Goal: Transaction & Acquisition: Book appointment/travel/reservation

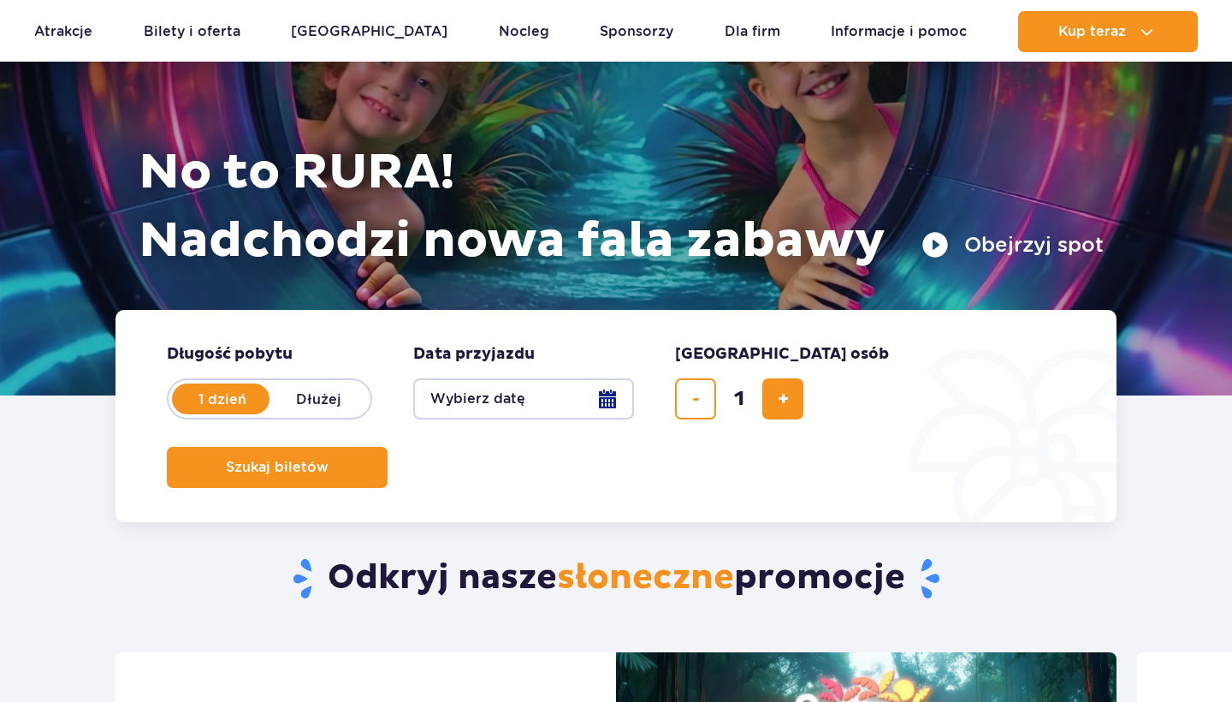
scroll to position [146, 0]
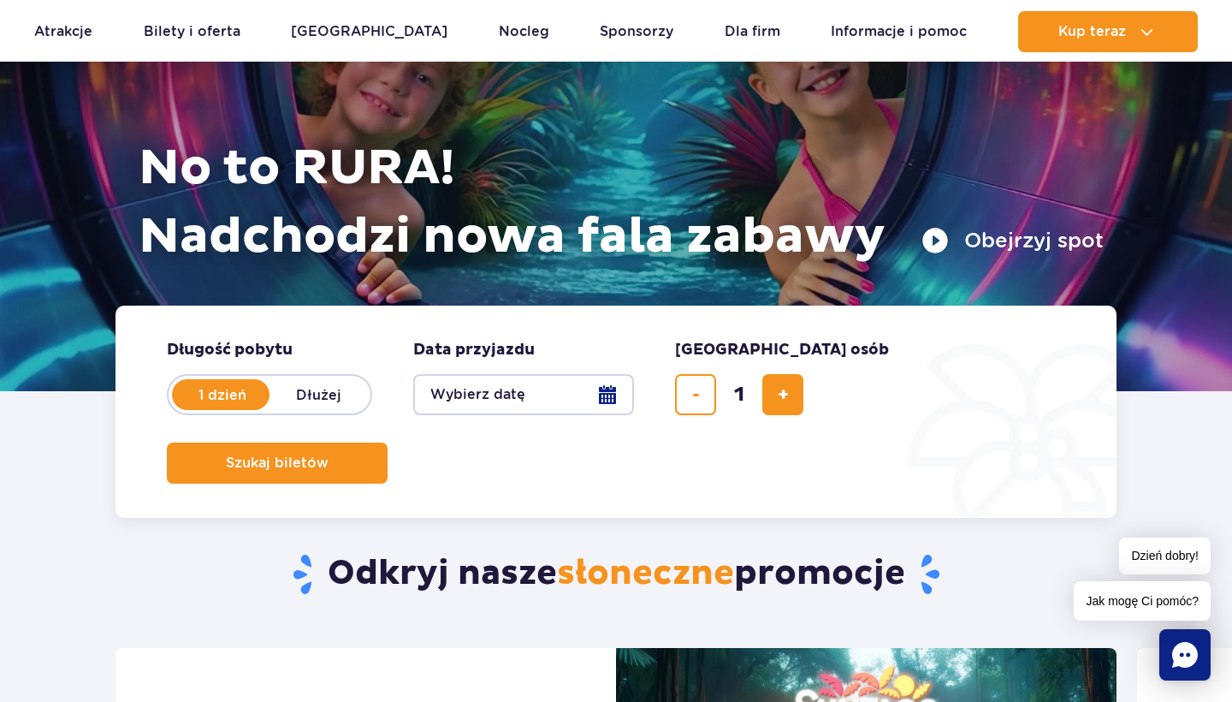
click at [600, 396] on button "Wybierz datę" at bounding box center [523, 394] width 221 height 41
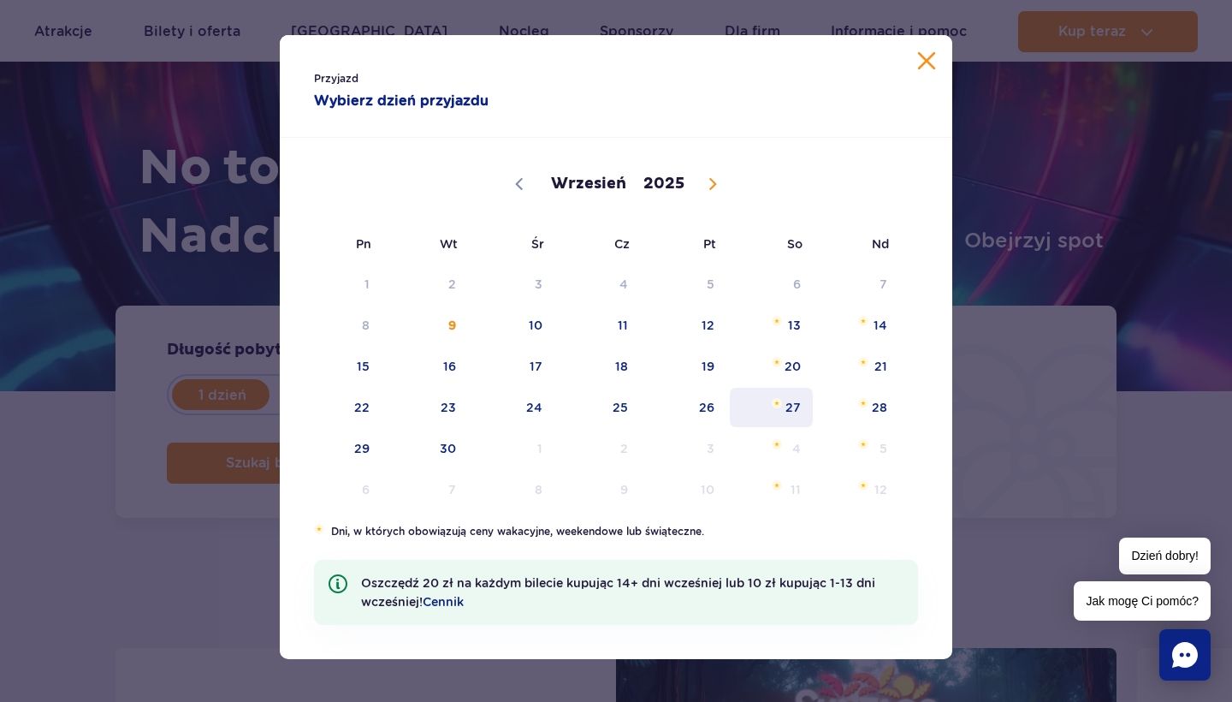
scroll to position [8, 0]
click at [796, 359] on span "20" at bounding box center [771, 365] width 86 height 39
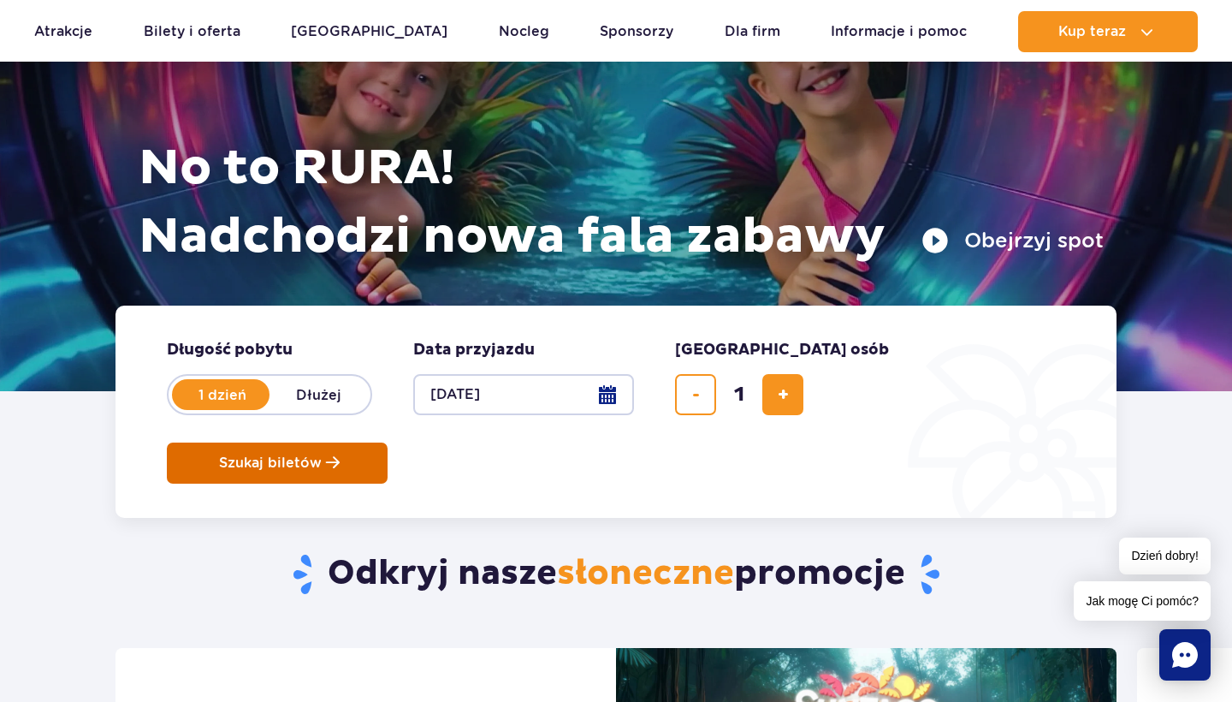
click at [388, 442] on button "Szukaj biletów" at bounding box center [277, 462] width 221 height 41
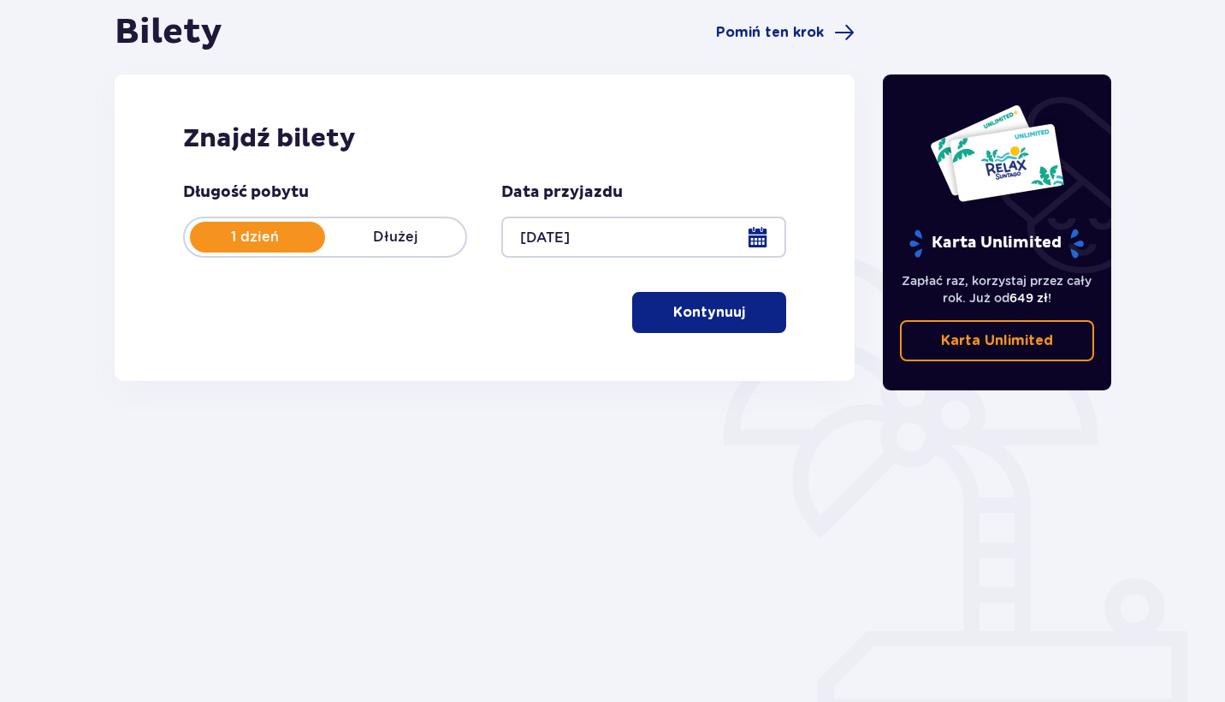
scroll to position [170, 0]
click at [690, 324] on button "Kontynuuj" at bounding box center [709, 312] width 154 height 41
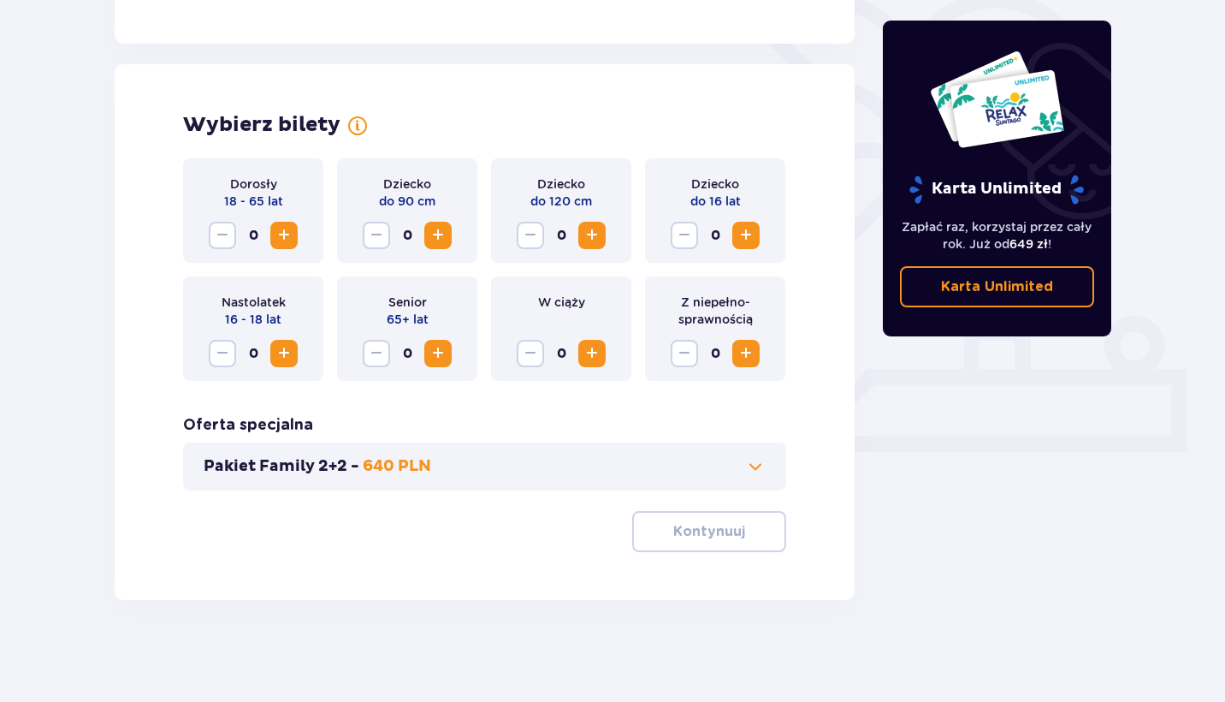
scroll to position [433, 0]
click at [287, 233] on span "Increase" at bounding box center [284, 234] width 21 height 21
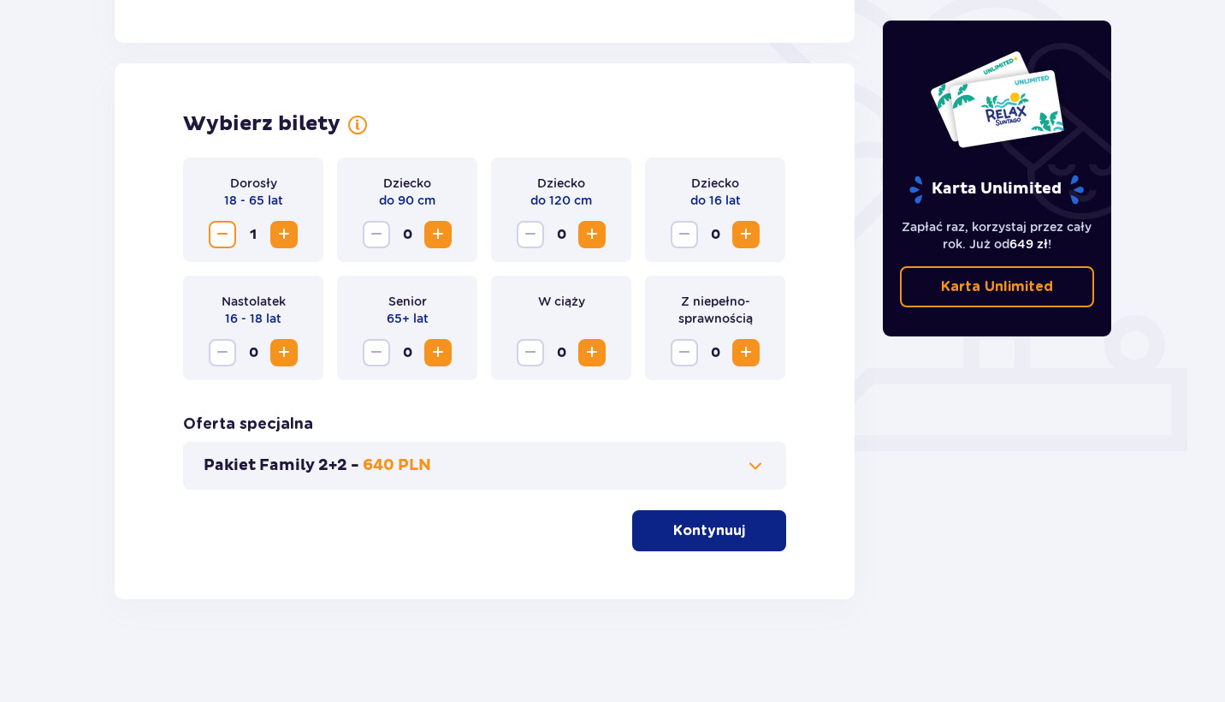
click at [682, 514] on button "Kontynuuj" at bounding box center [709, 530] width 154 height 41
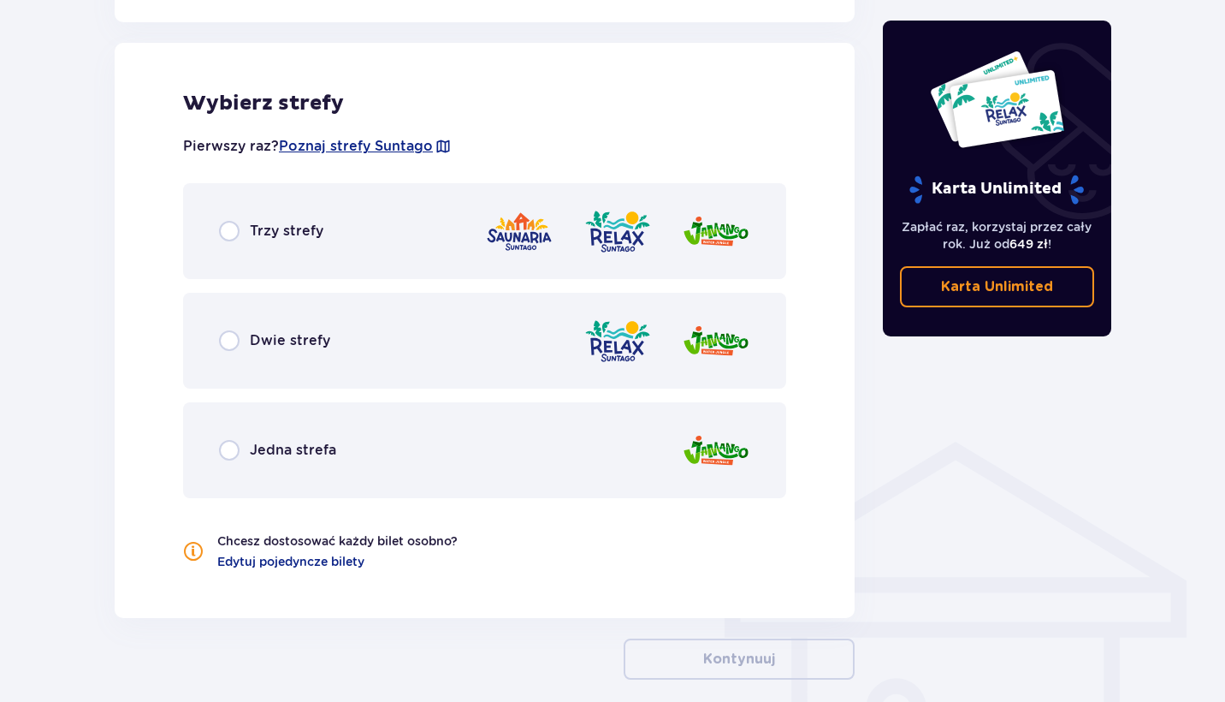
scroll to position [950, 0]
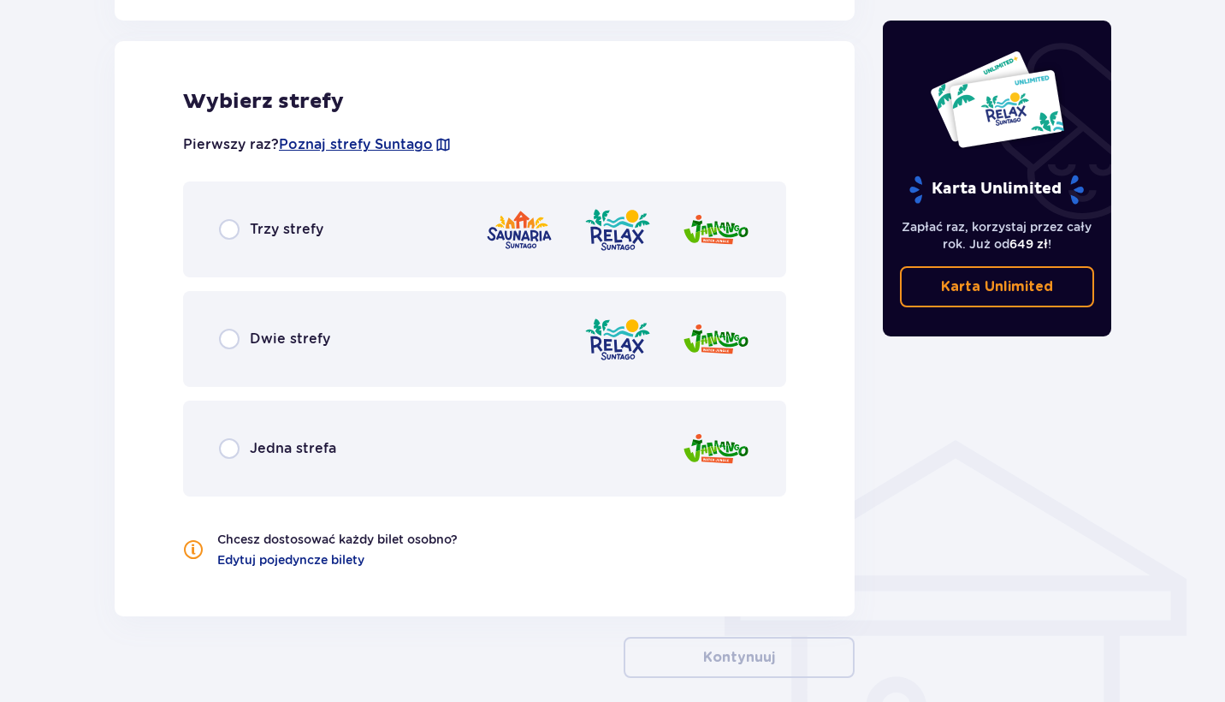
click at [376, 226] on div "Trzy strefy" at bounding box center [484, 229] width 603 height 96
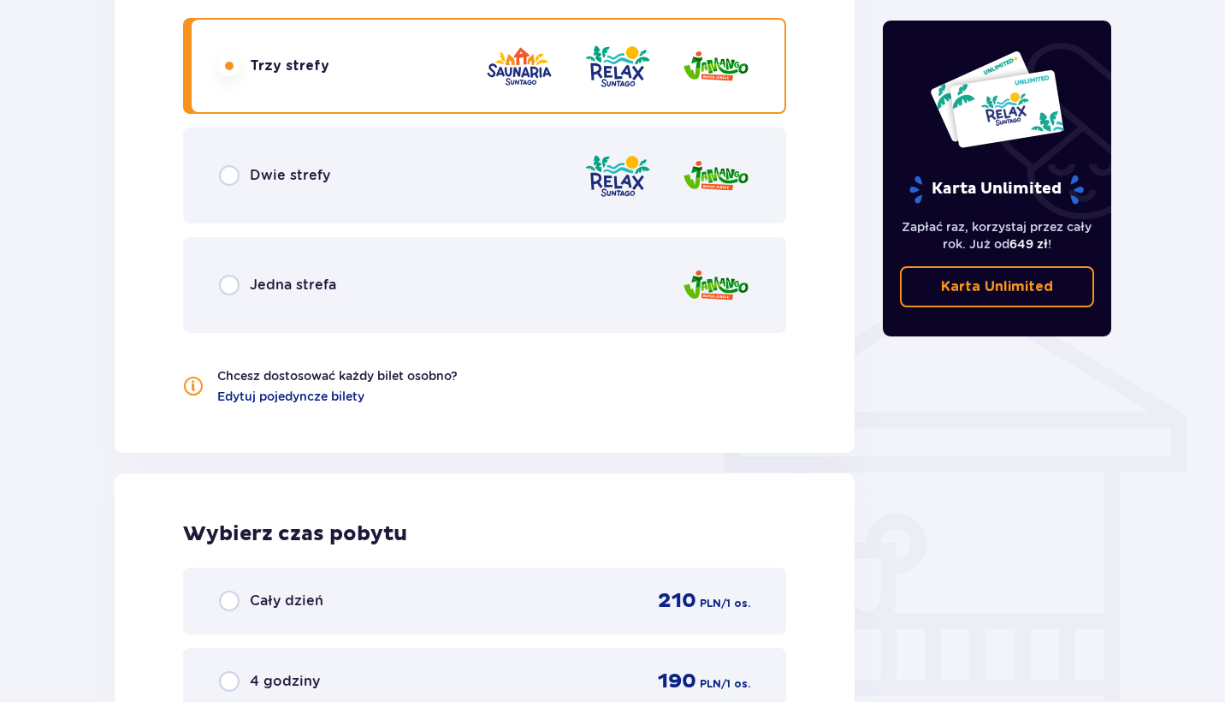
scroll to position [1150, 0]
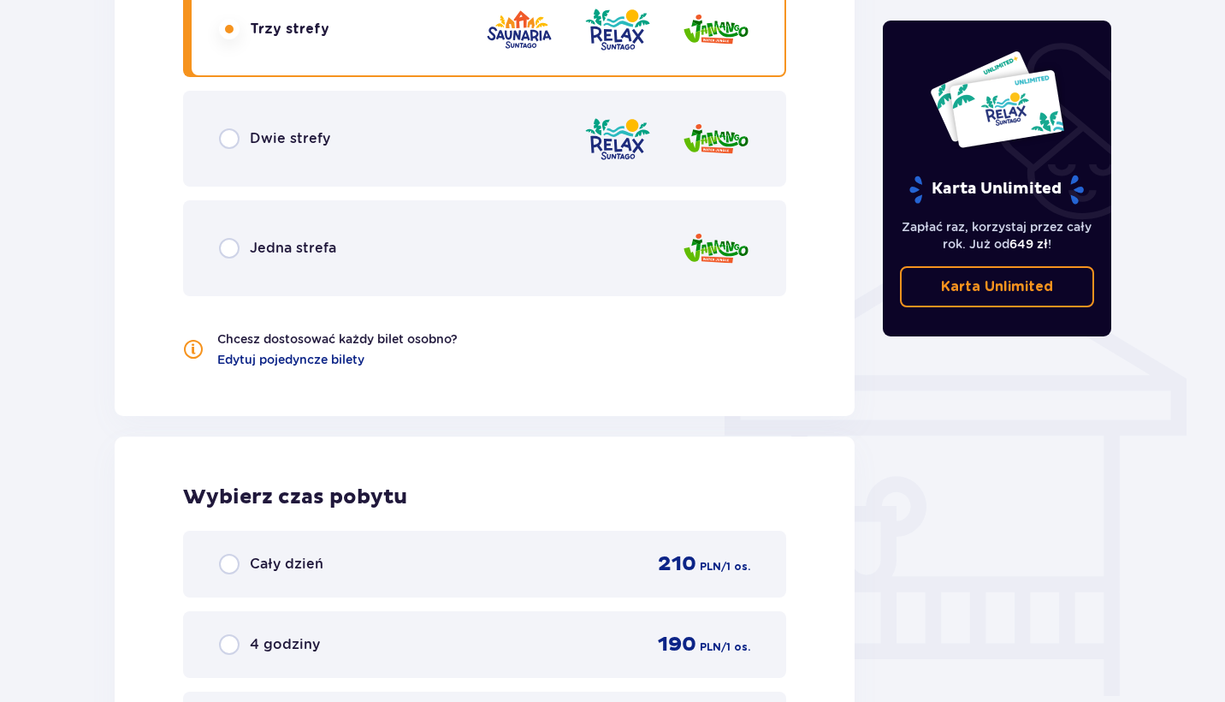
click at [263, 161] on div "Dwie strefy" at bounding box center [484, 139] width 603 height 96
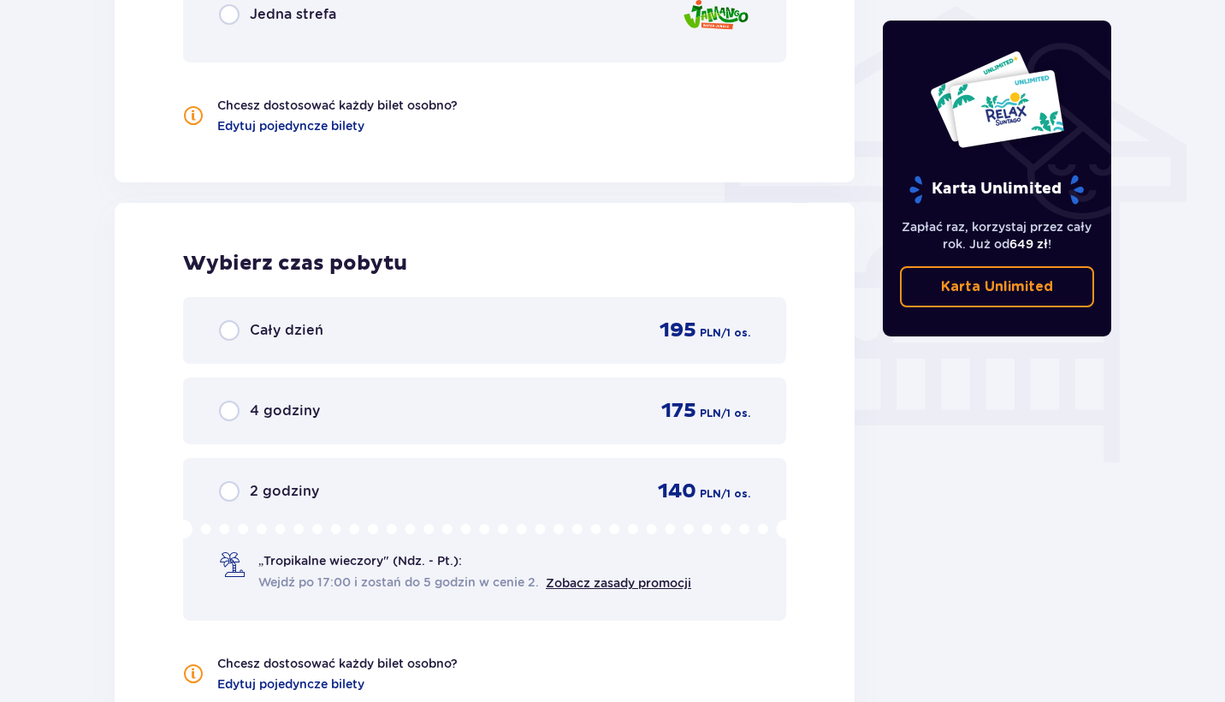
scroll to position [1375, 0]
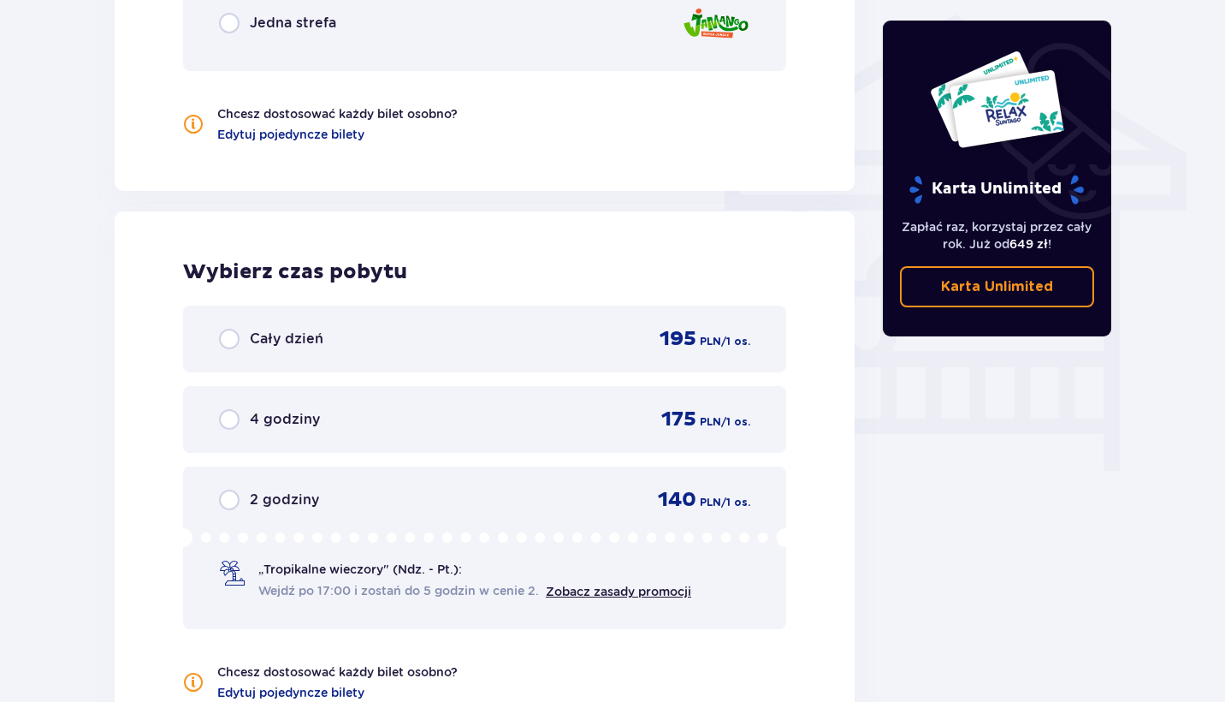
click at [241, 39] on div "Jedna strefa" at bounding box center [484, 23] width 603 height 96
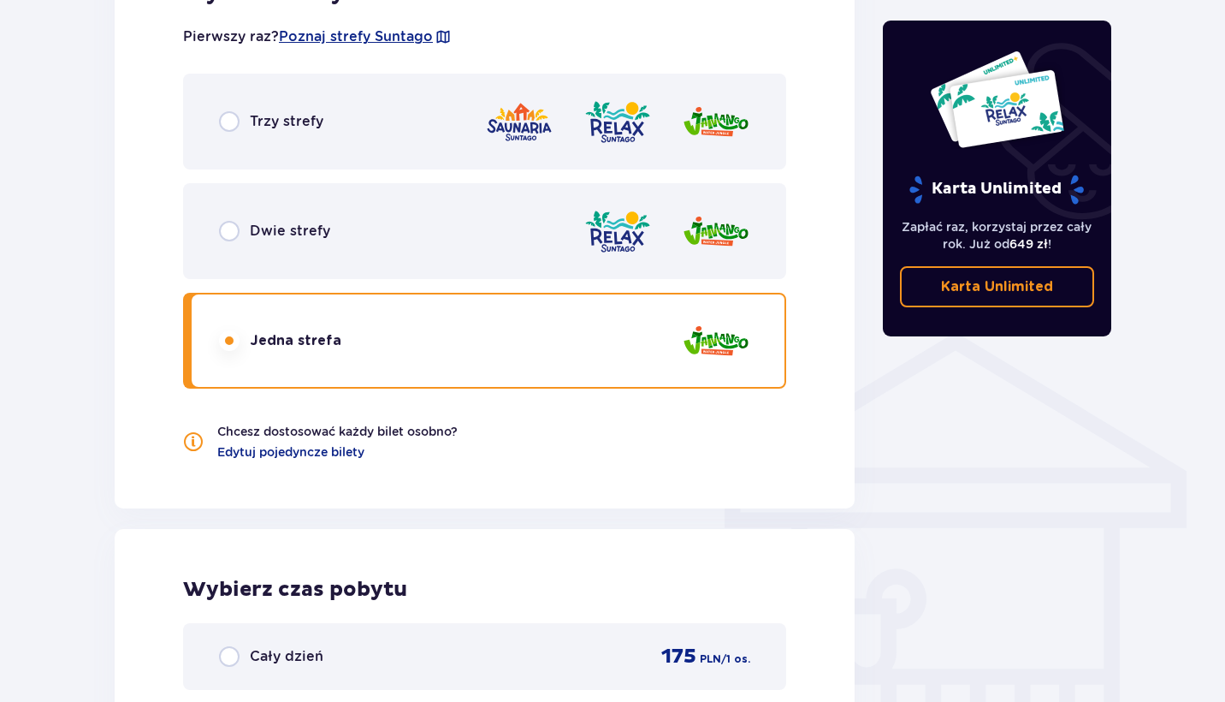
scroll to position [1000, 0]
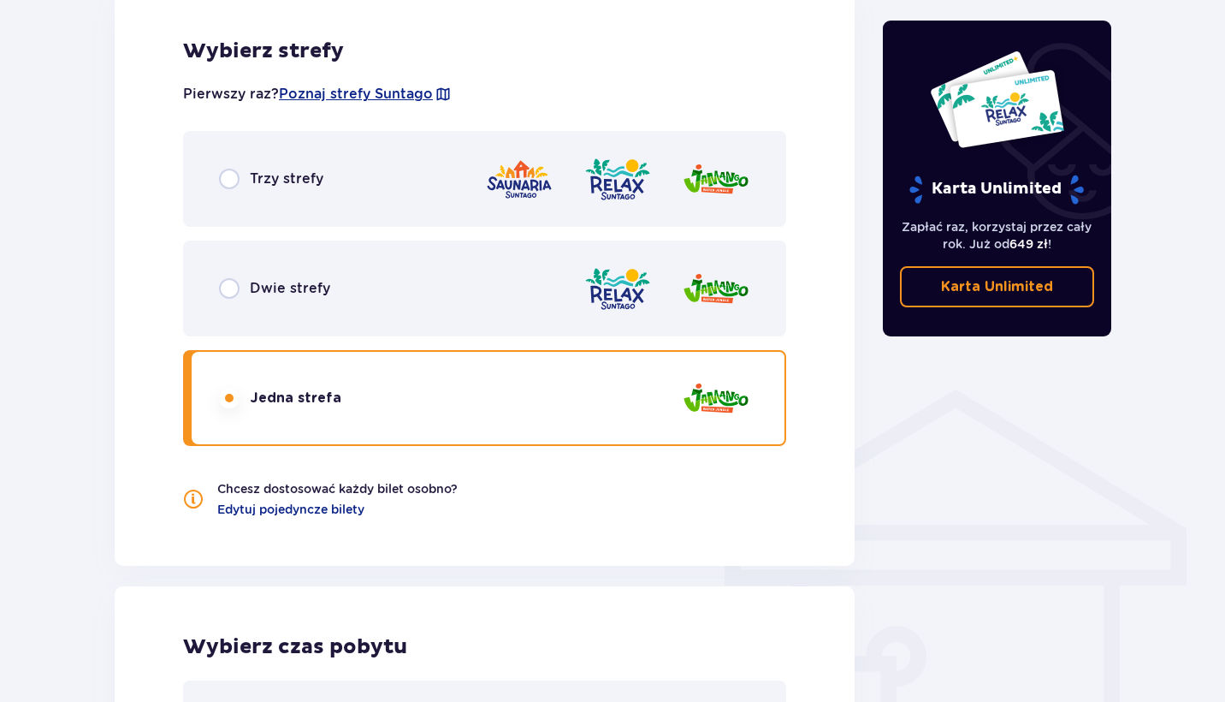
click at [302, 199] on div "Trzy strefy" at bounding box center [484, 179] width 603 height 96
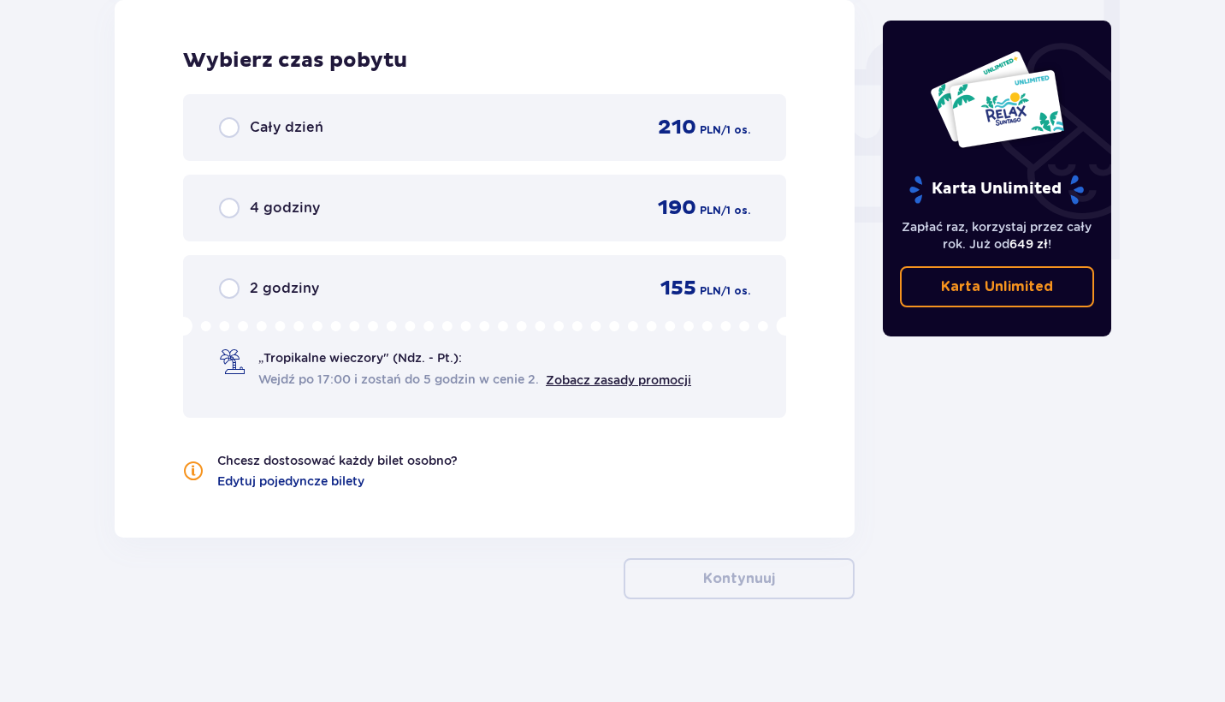
scroll to position [1586, 0]
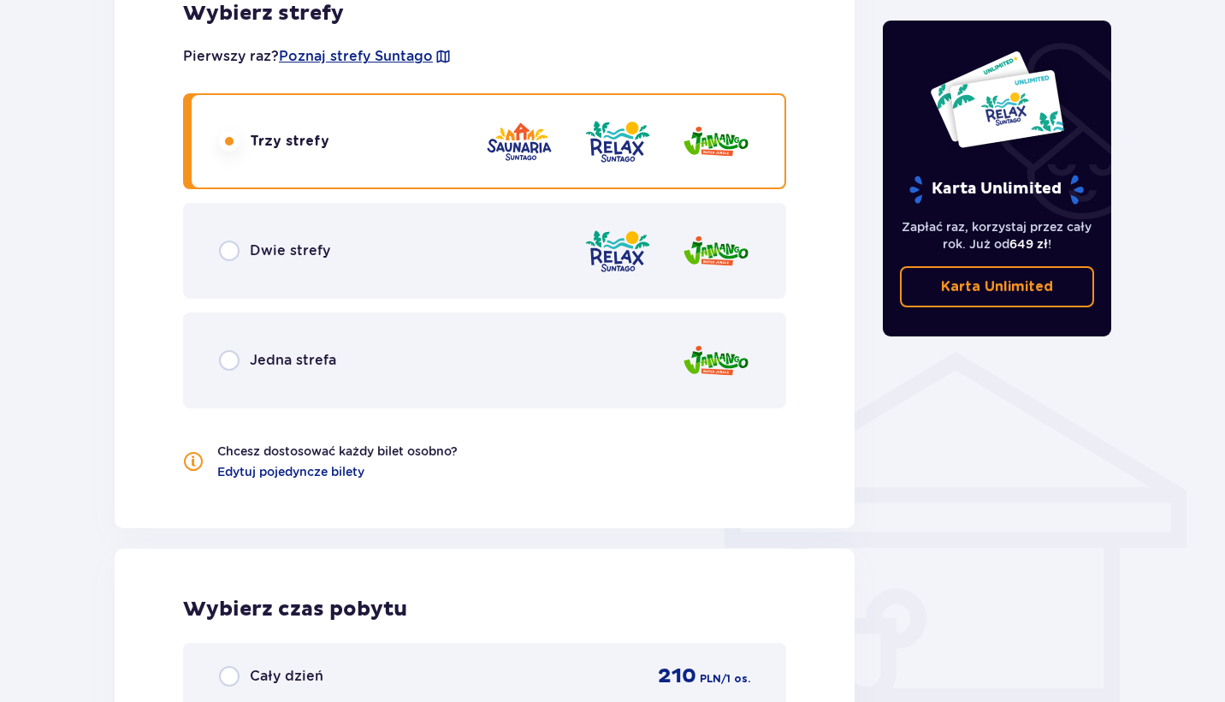
click at [319, 375] on div "Jedna strefa" at bounding box center [484, 360] width 603 height 96
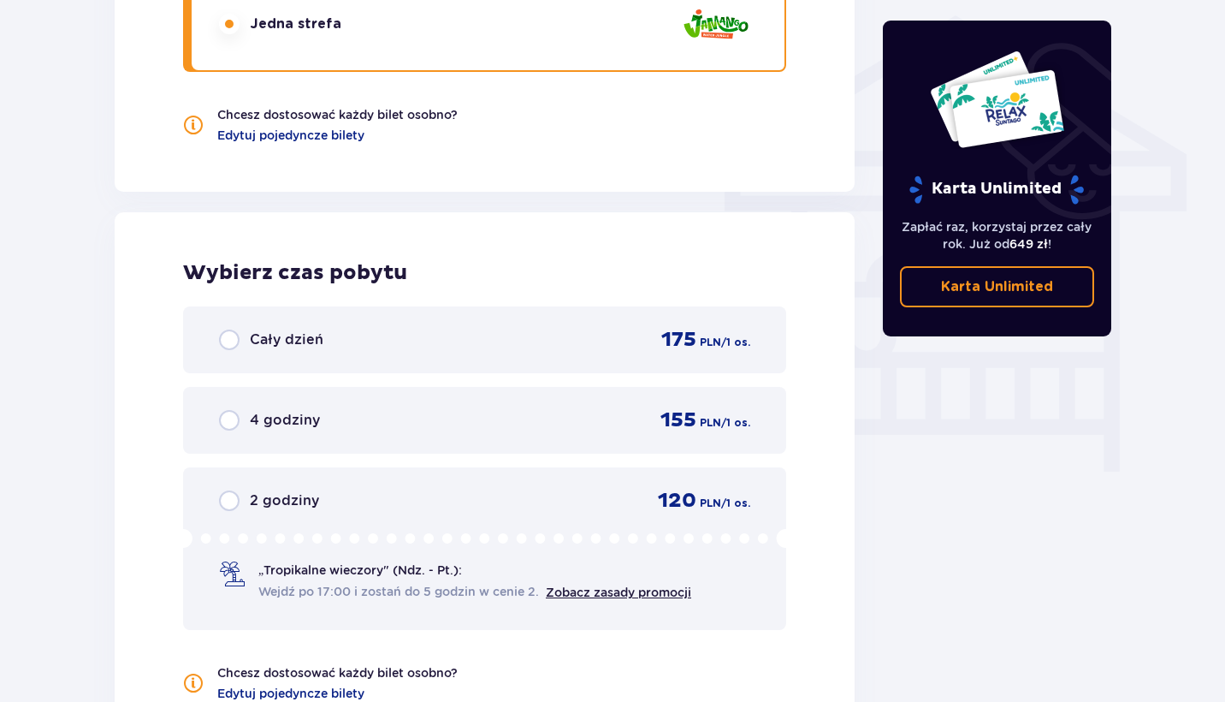
scroll to position [1376, 0]
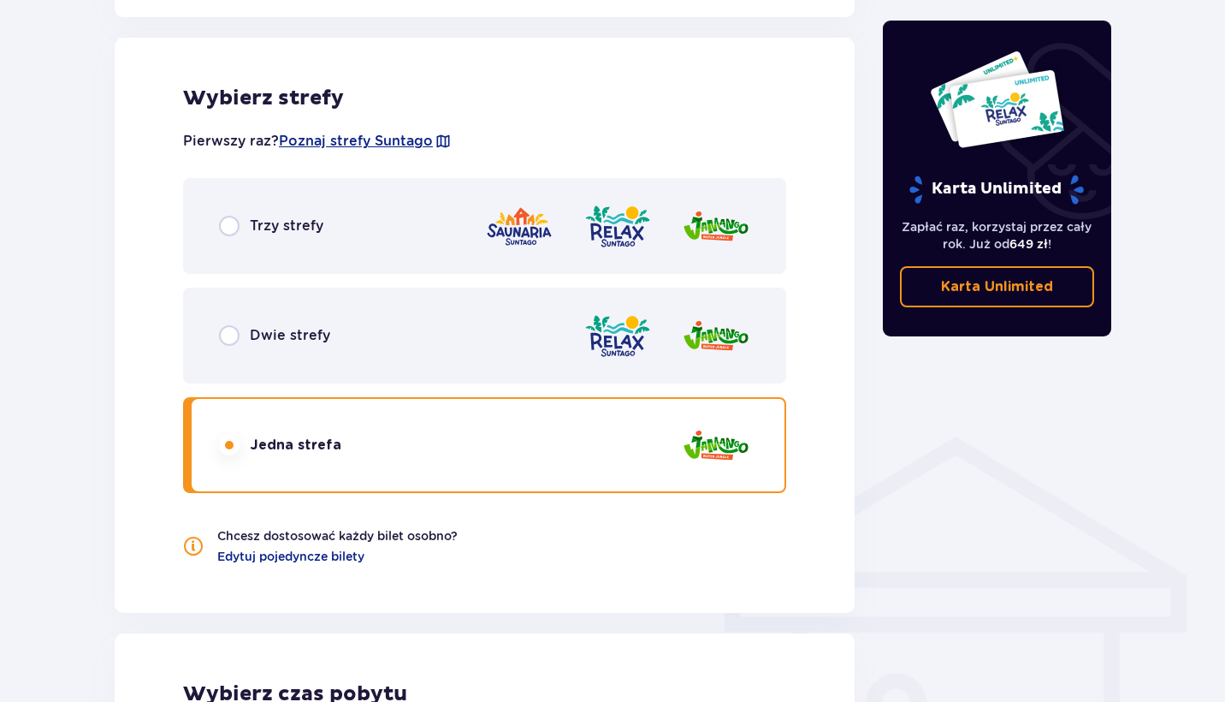
click at [317, 274] on div "Trzy strefy" at bounding box center [484, 226] width 603 height 96
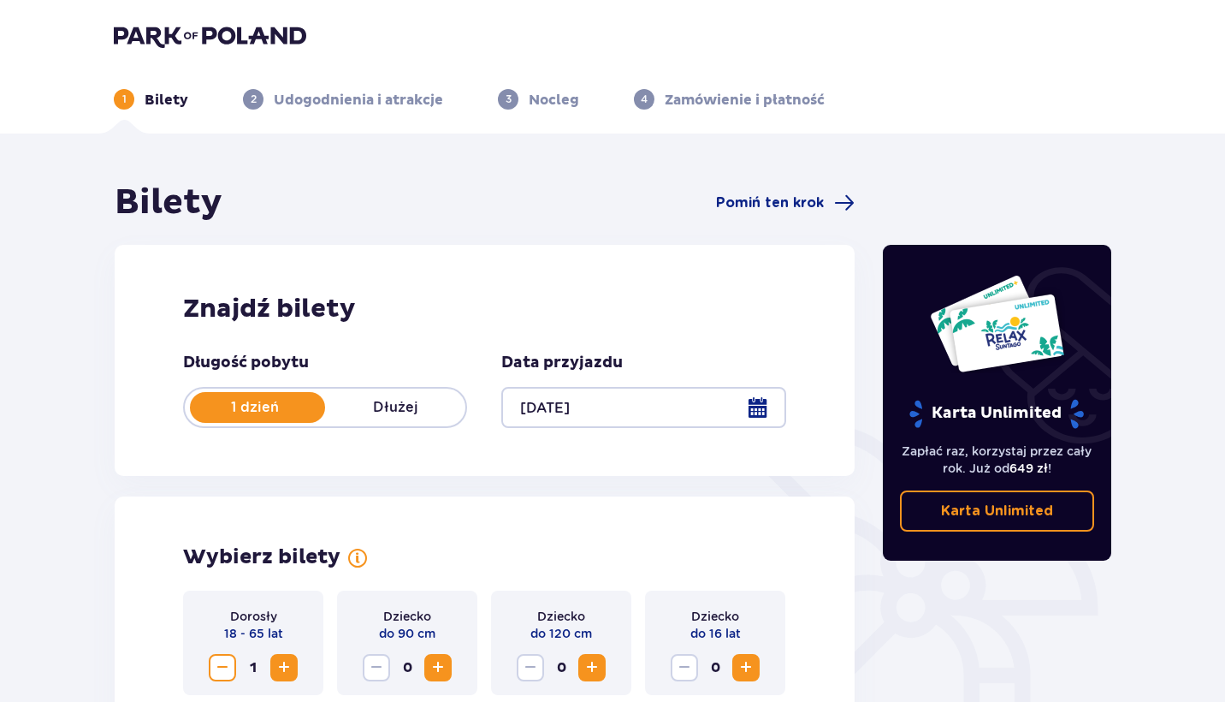
scroll to position [0, 0]
click at [351, 97] on p "Udogodnienia i atrakcje" at bounding box center [358, 100] width 169 height 19
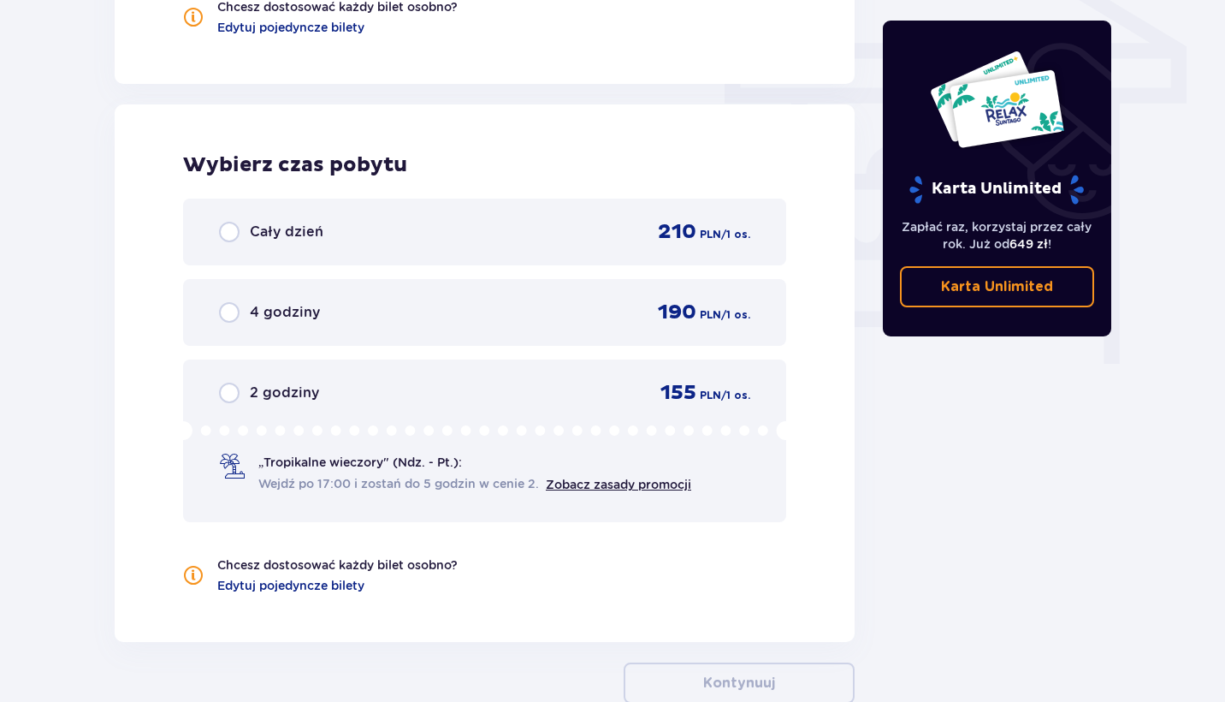
click at [338, 233] on div "Cały dzień 210 PLN / 1 os." at bounding box center [484, 232] width 531 height 26
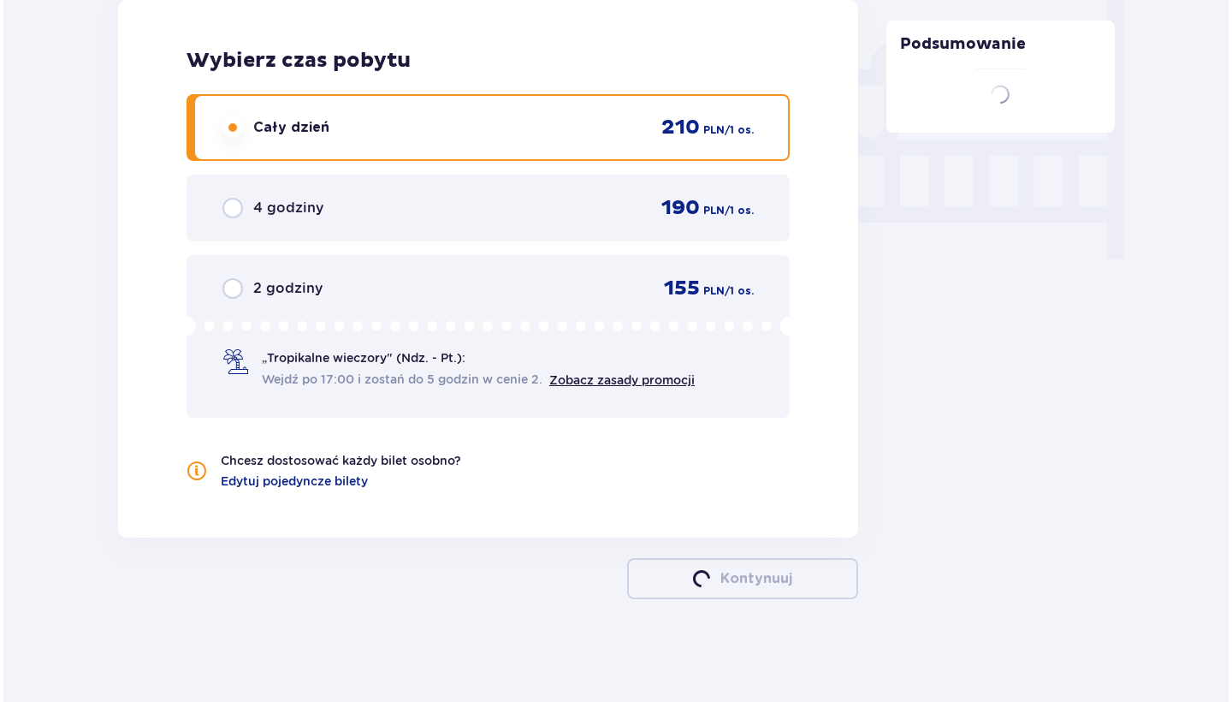
scroll to position [1586, 0]
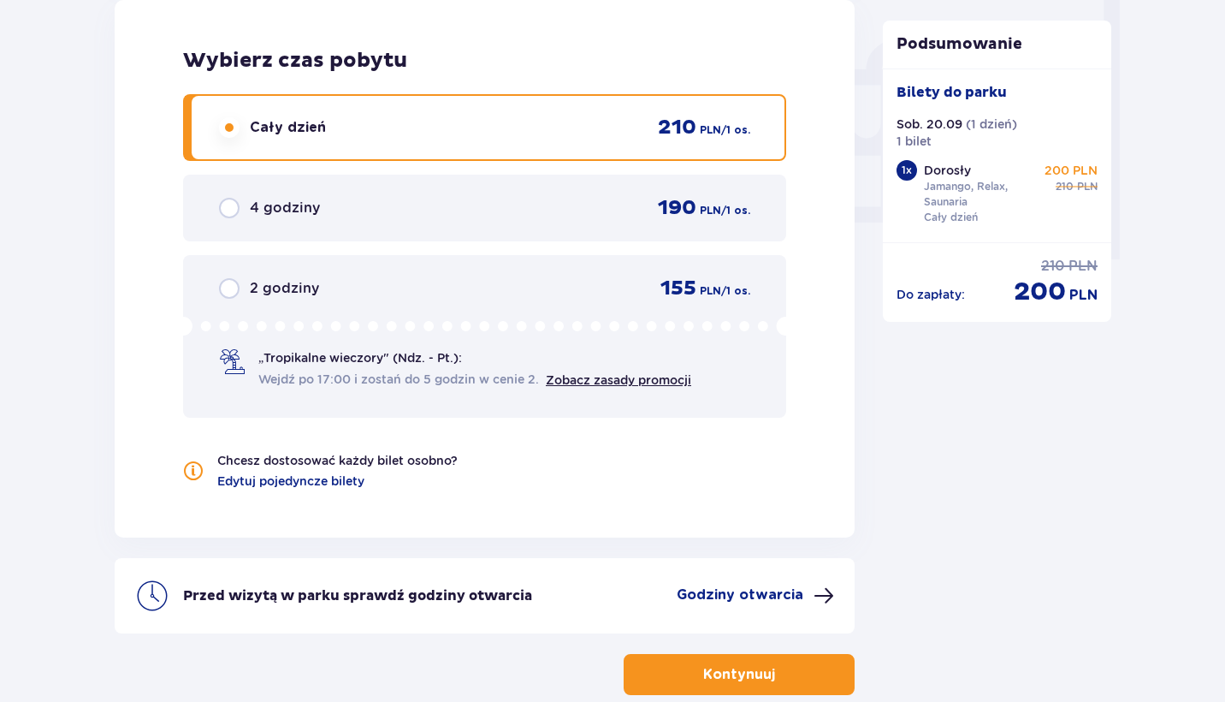
click at [735, 601] on p "Godziny otwarcia" at bounding box center [740, 594] width 127 height 19
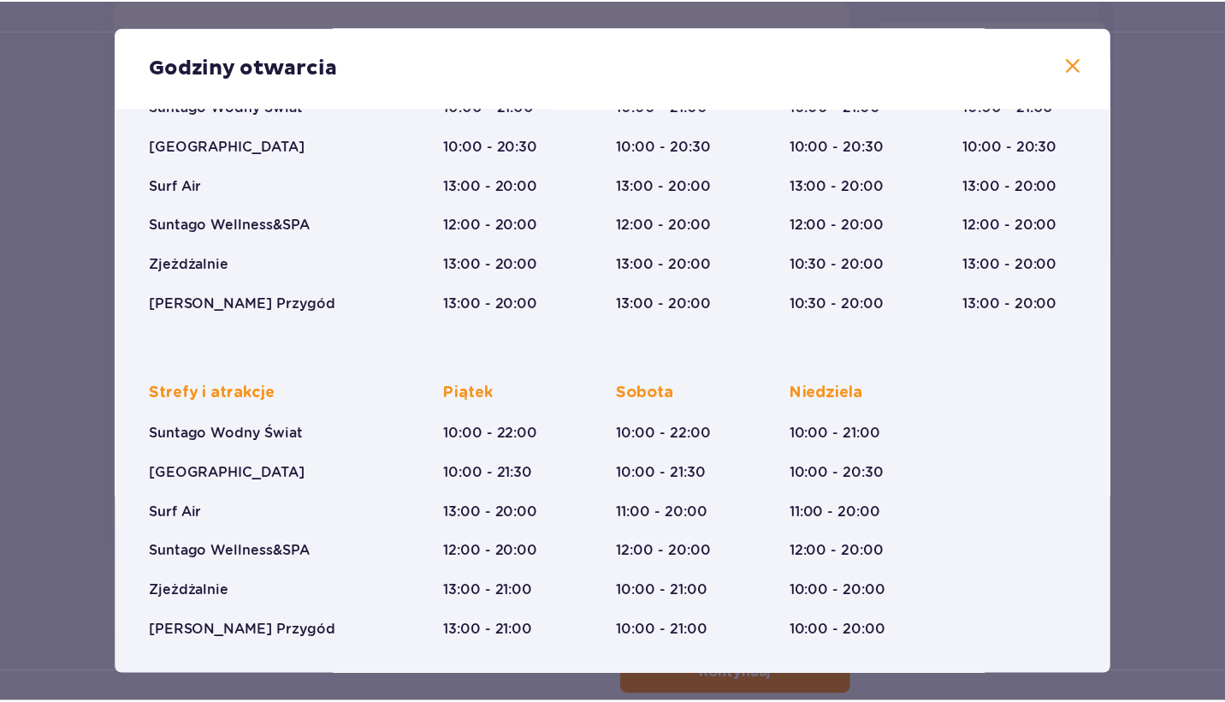
scroll to position [186, 0]
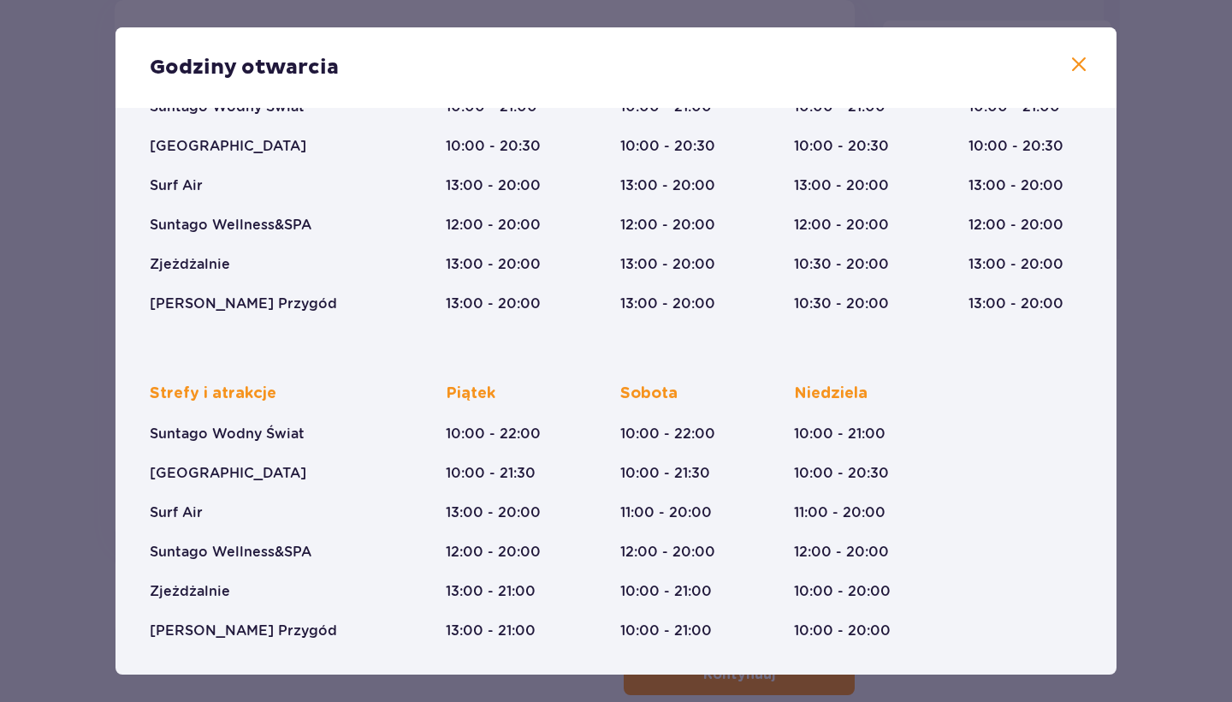
click at [1079, 64] on span at bounding box center [1079, 65] width 21 height 21
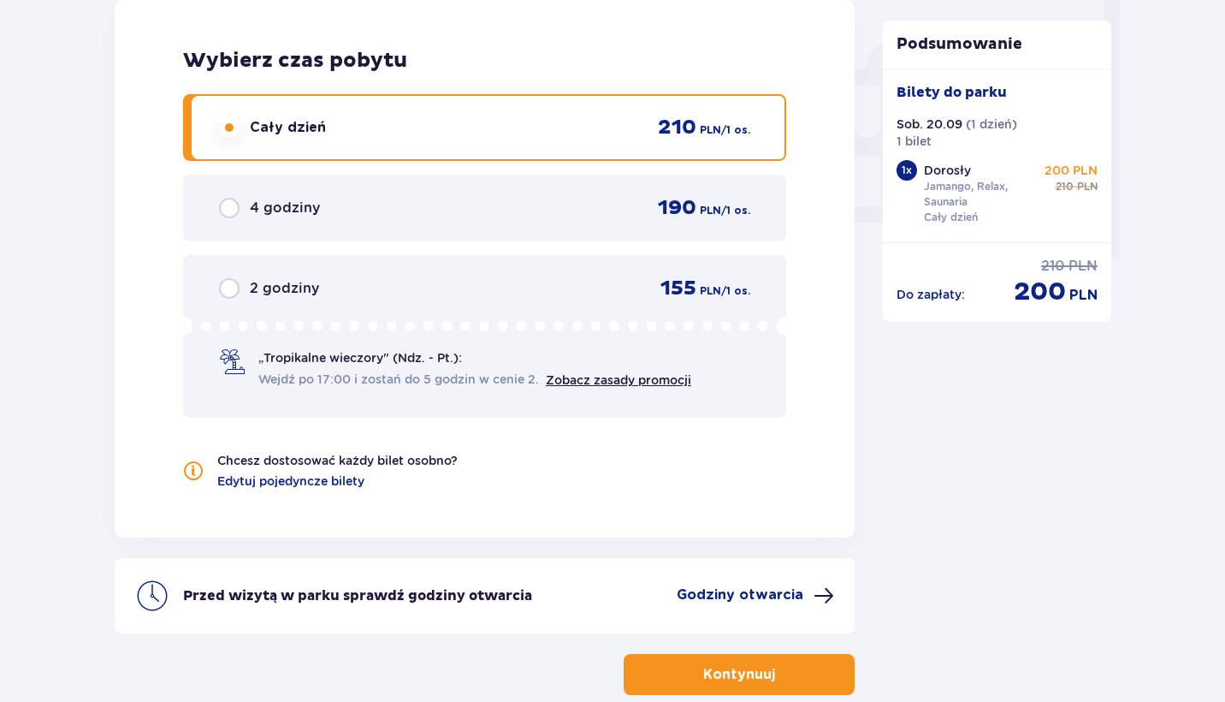
click at [697, 660] on button "Kontynuuj" at bounding box center [739, 674] width 231 height 41
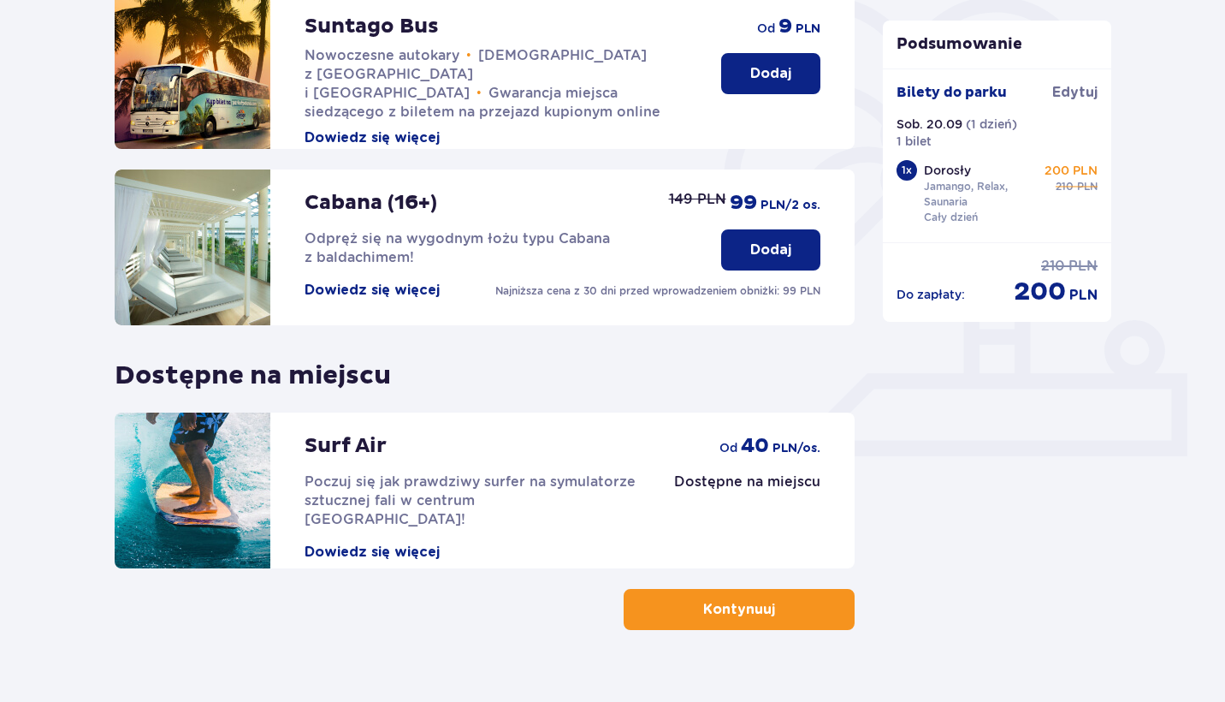
scroll to position [446, 0]
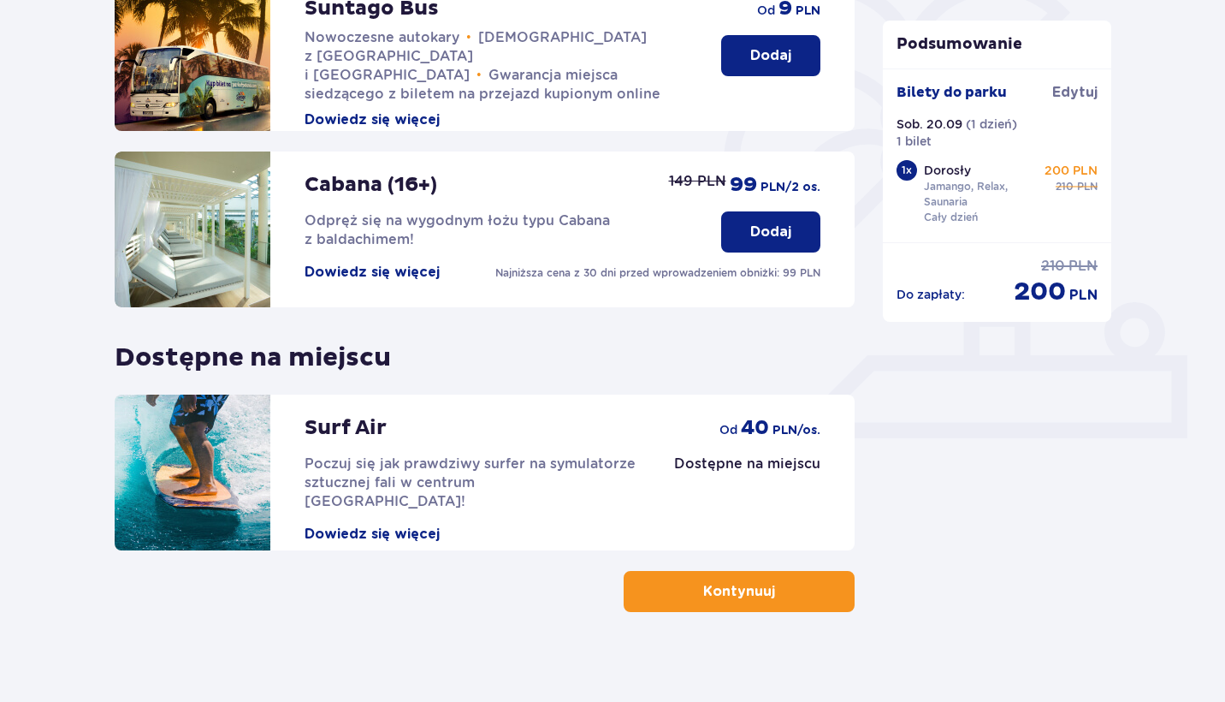
click at [683, 597] on button "Kontynuuj" at bounding box center [739, 591] width 231 height 41
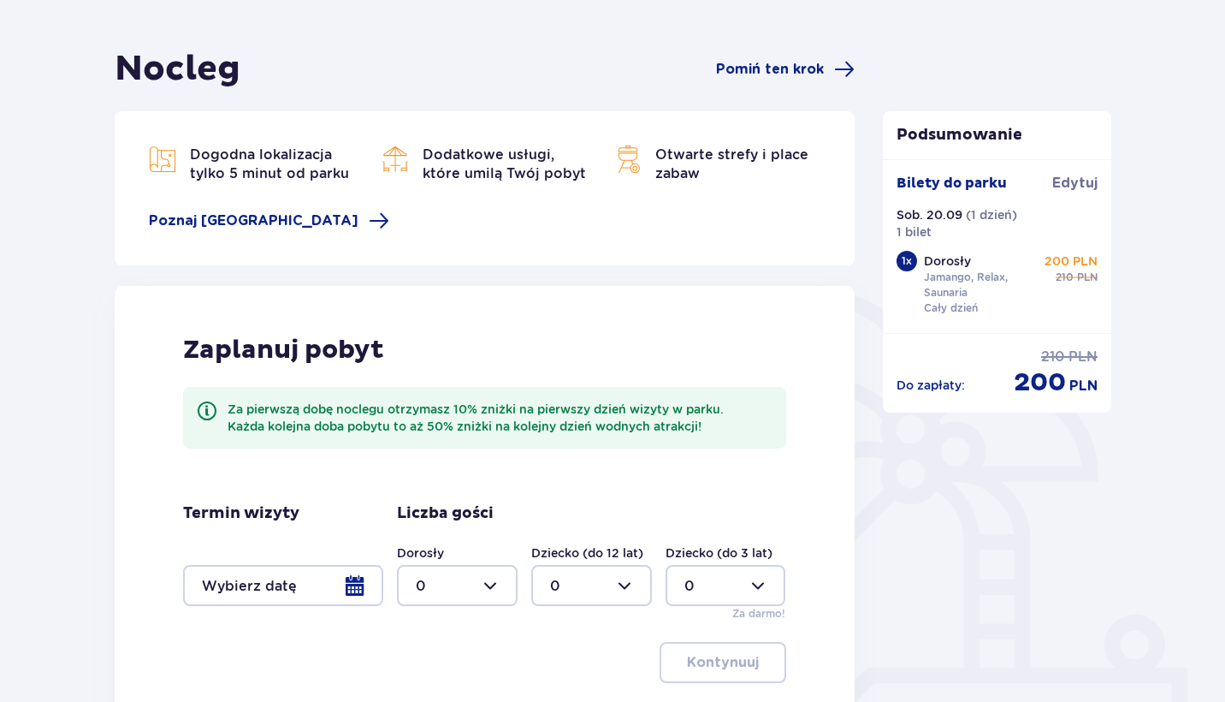
scroll to position [156, 0]
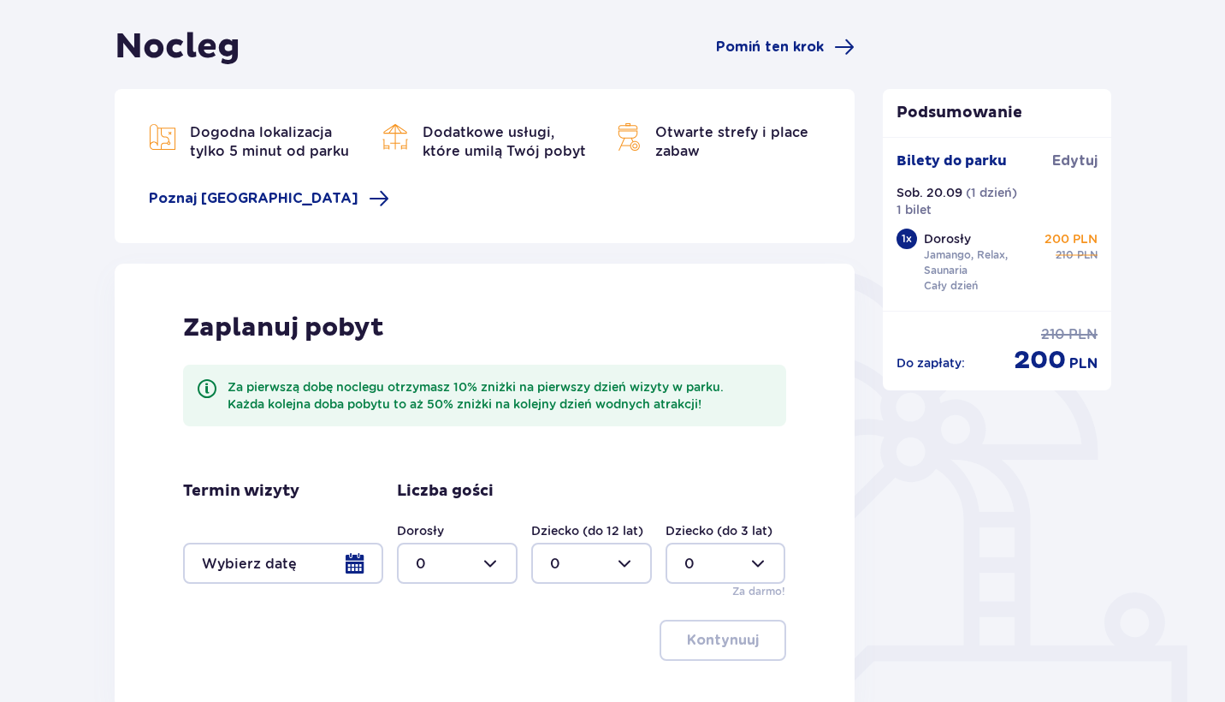
click at [356, 561] on div at bounding box center [283, 562] width 200 height 41
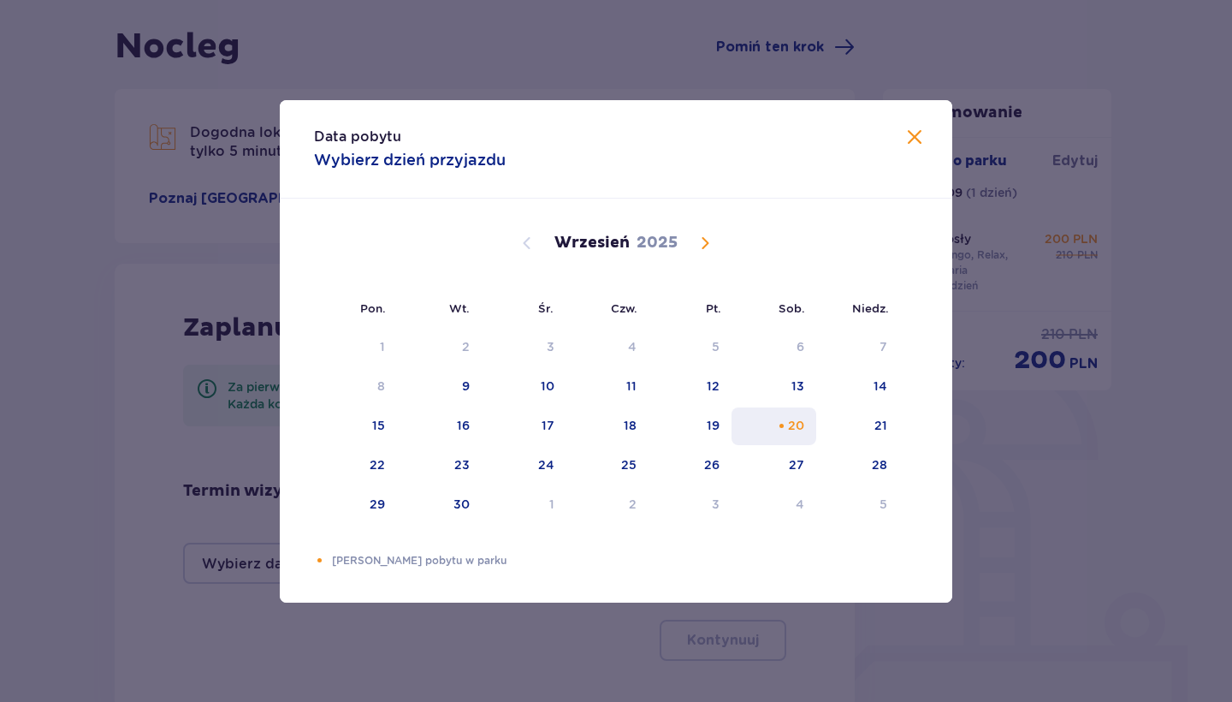
click at [793, 426] on div "20" at bounding box center [796, 425] width 16 height 17
click at [889, 423] on div "21" at bounding box center [857, 426] width 83 height 38
type input "20.09.25 - 21.09.25"
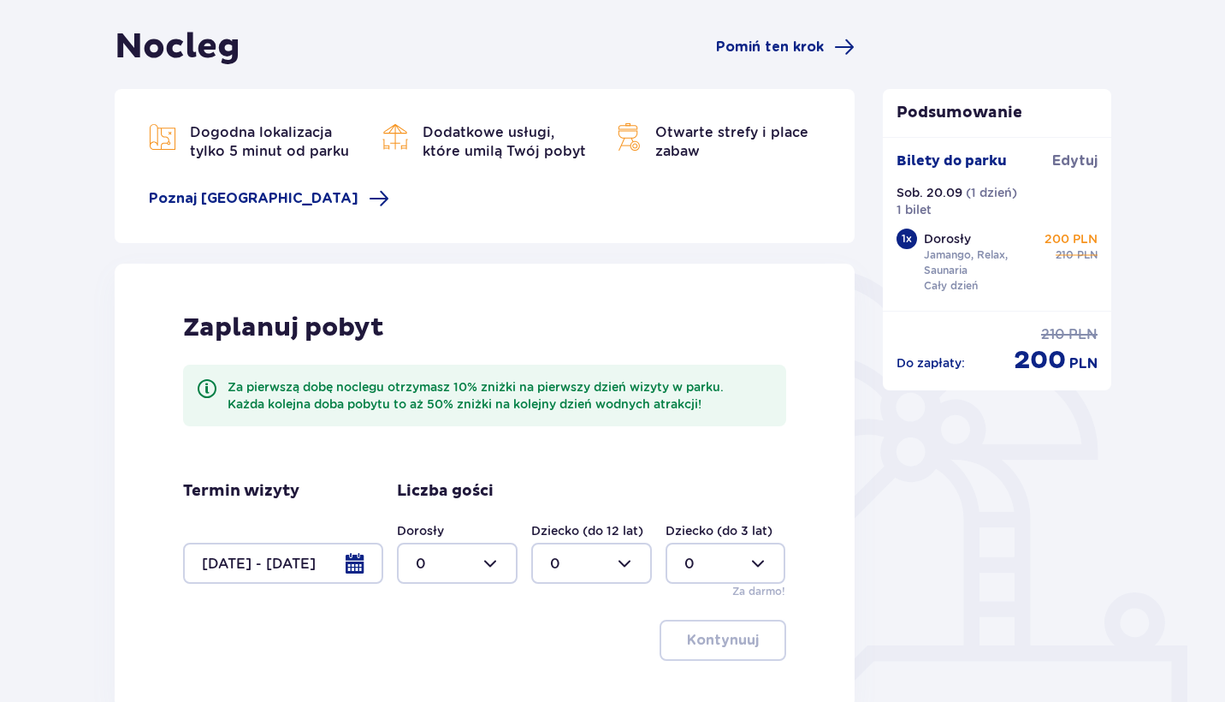
click at [509, 564] on div at bounding box center [457, 562] width 121 height 41
click at [435, 472] on div "2" at bounding box center [457, 468] width 83 height 19
type input "2"
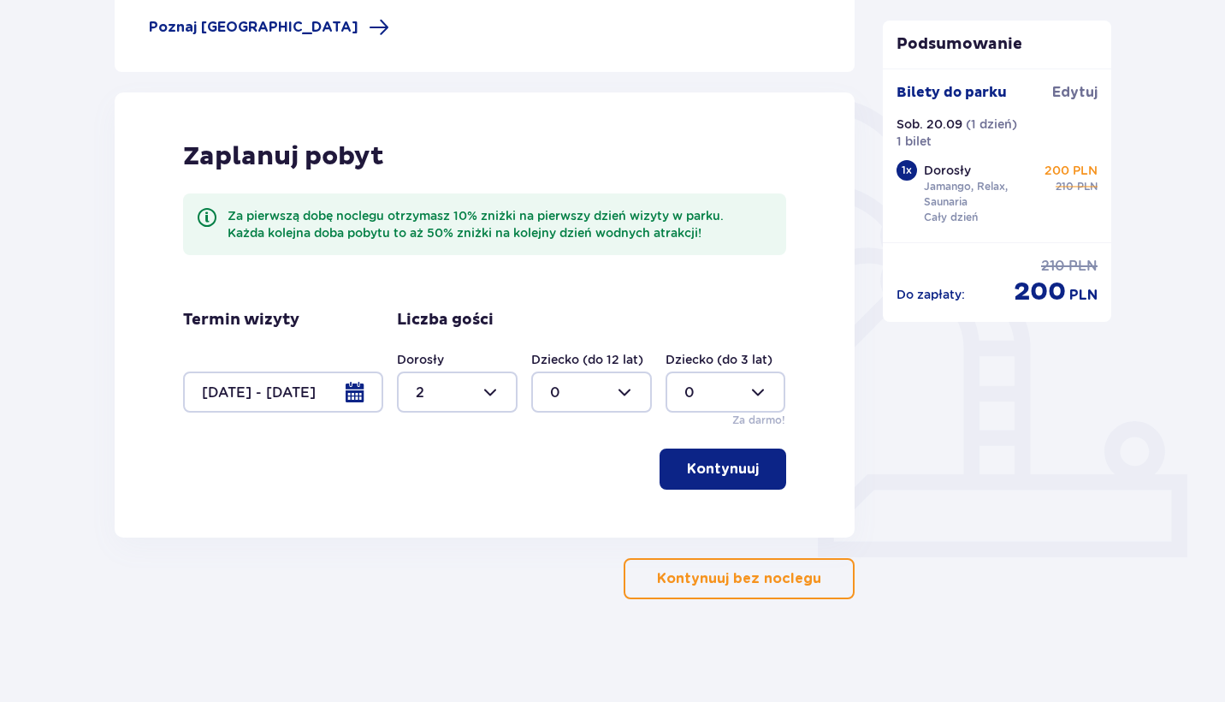
scroll to position [327, 0]
click at [707, 474] on p "Kontynuuj" at bounding box center [723, 468] width 72 height 19
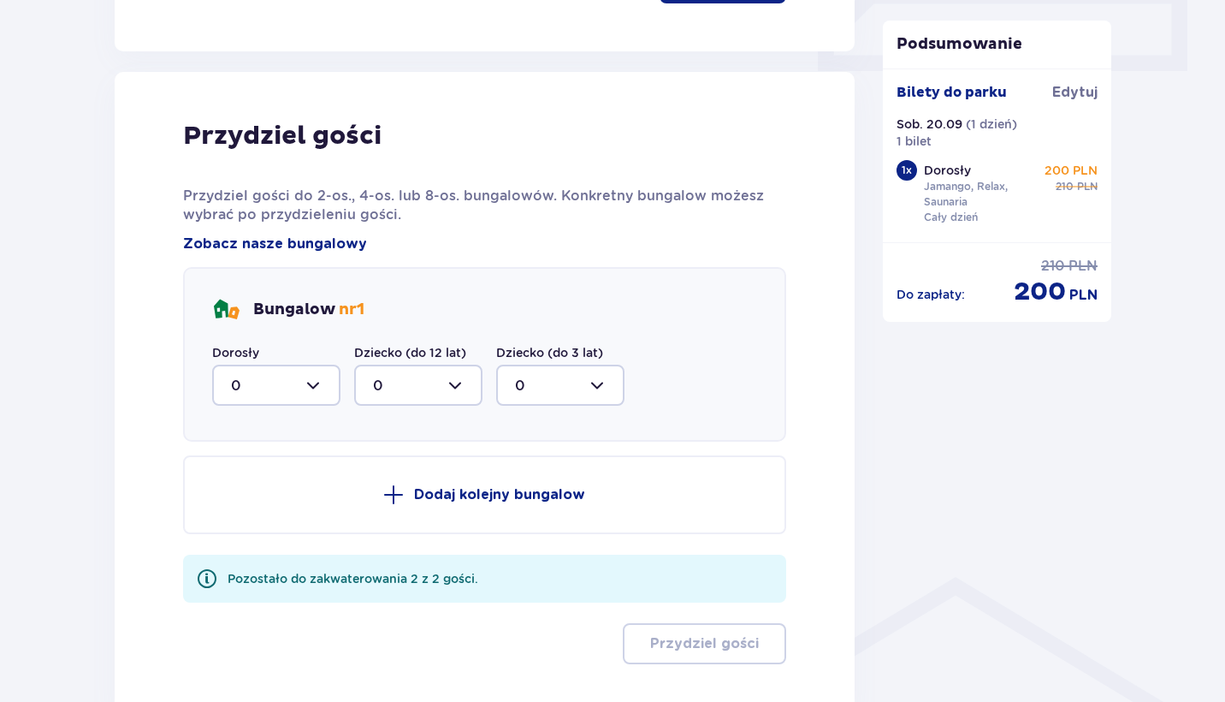
scroll to position [817, 0]
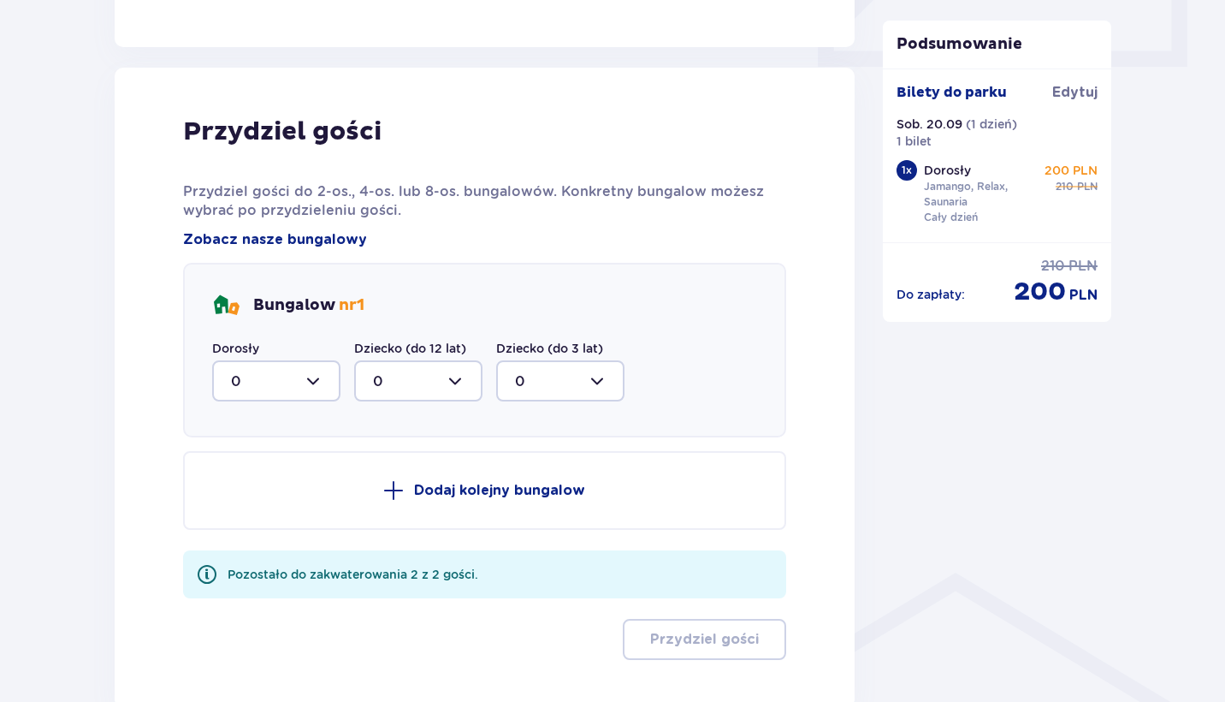
click at [319, 382] on div at bounding box center [276, 380] width 128 height 41
click at [247, 501] on div "2" at bounding box center [276, 504] width 91 height 19
type input "2"
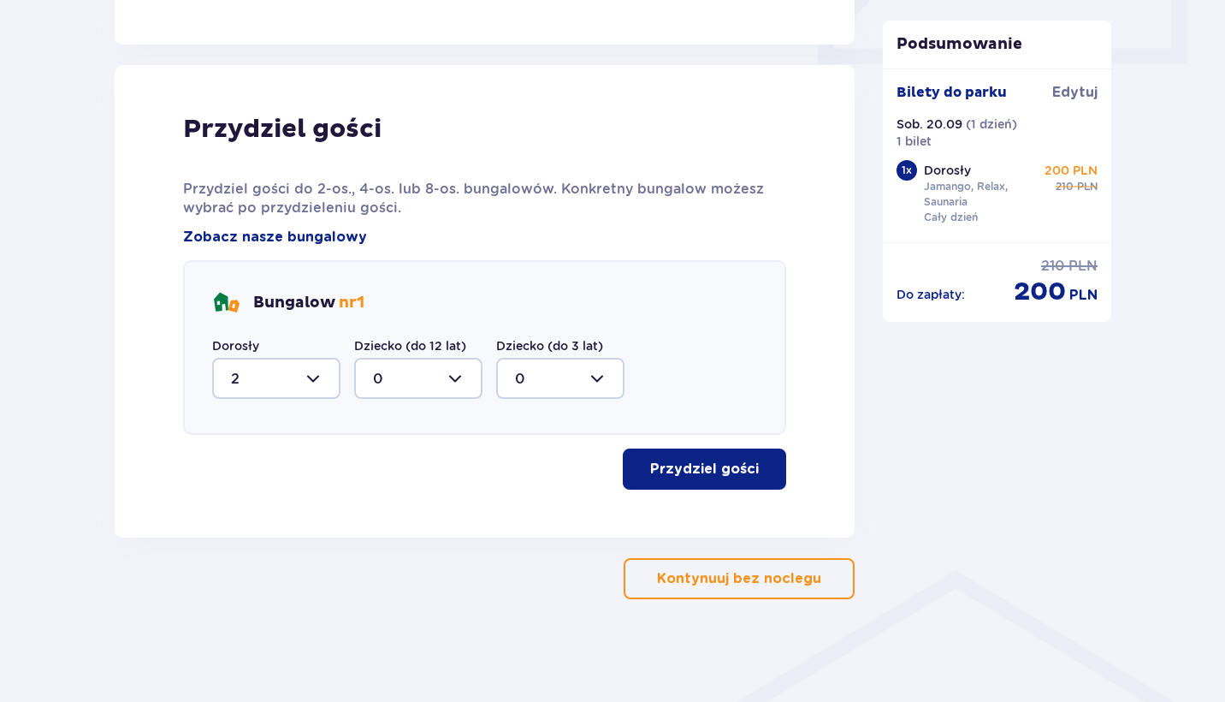
scroll to position [820, 0]
click at [678, 470] on p "Przydziel gości" at bounding box center [704, 468] width 109 height 19
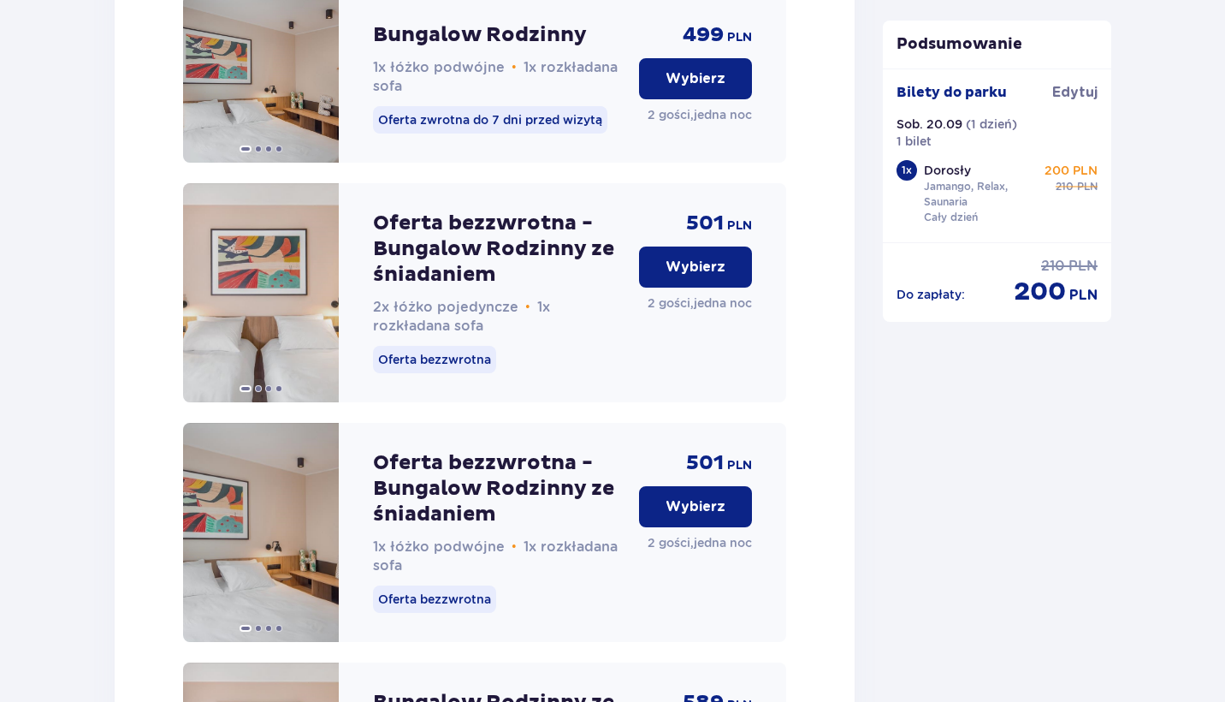
scroll to position [2229, 0]
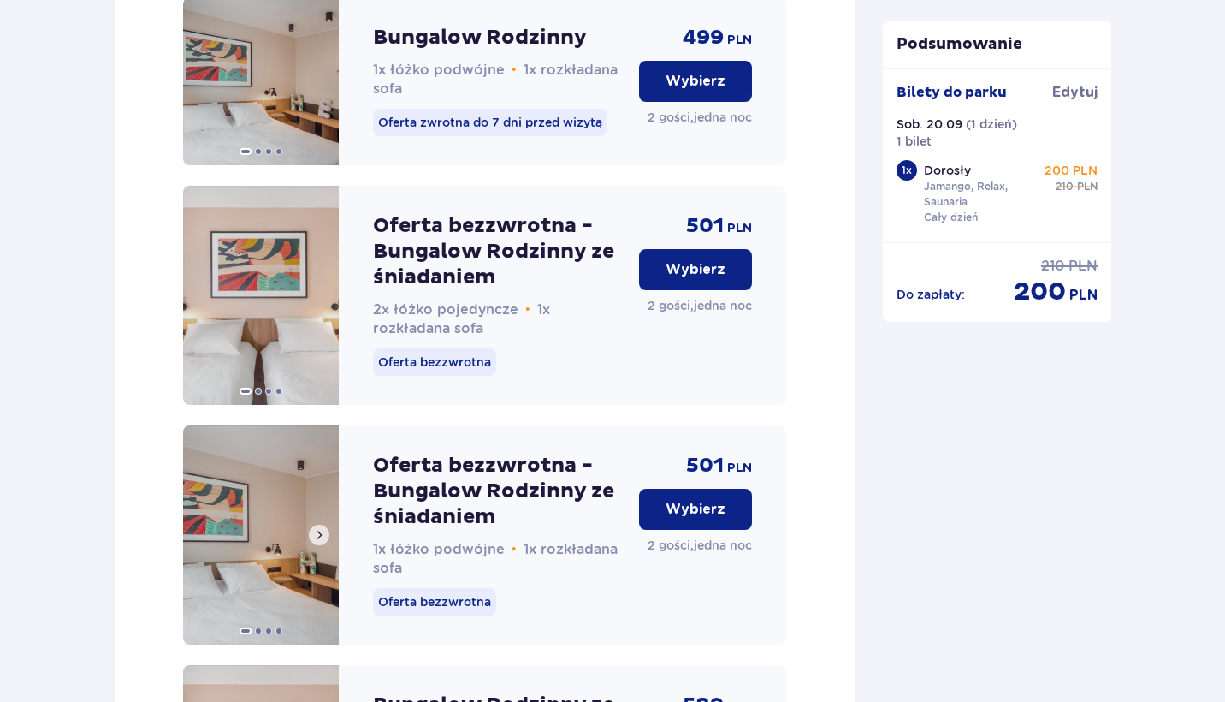
click at [326, 545] on button at bounding box center [319, 534] width 21 height 21
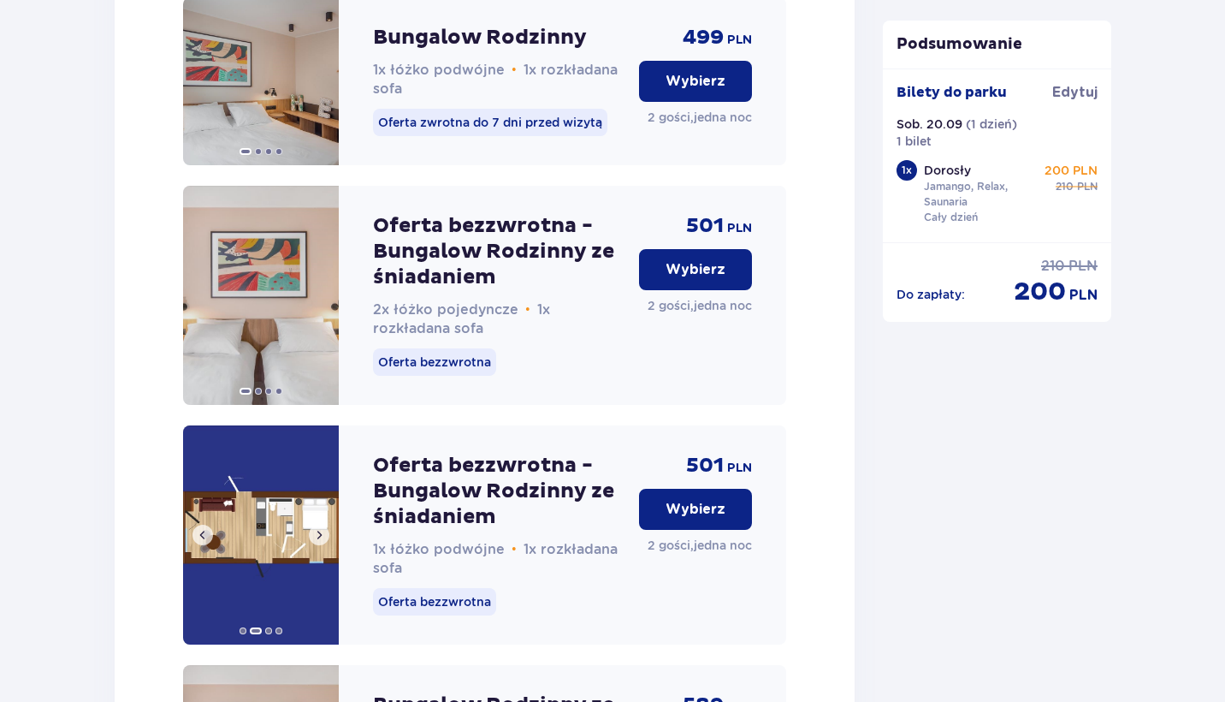
click at [323, 542] on span at bounding box center [319, 535] width 14 height 14
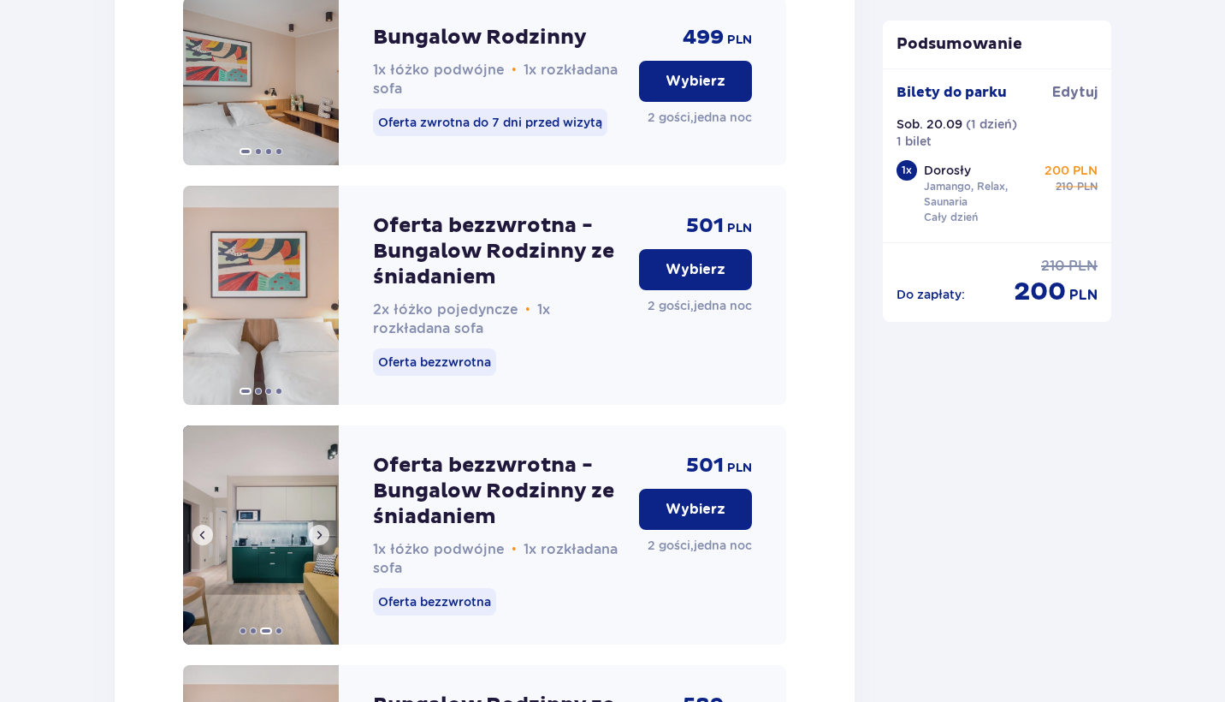
click at [323, 542] on span at bounding box center [319, 535] width 14 height 14
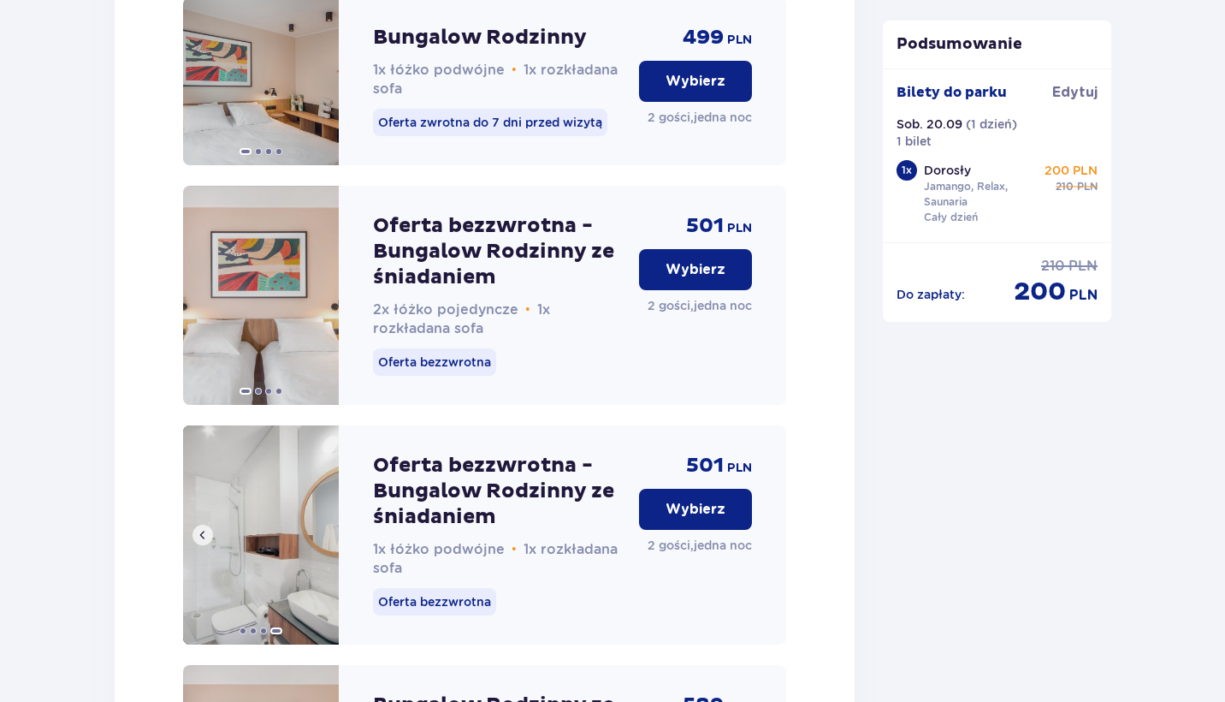
click at [323, 550] on img at bounding box center [261, 534] width 156 height 219
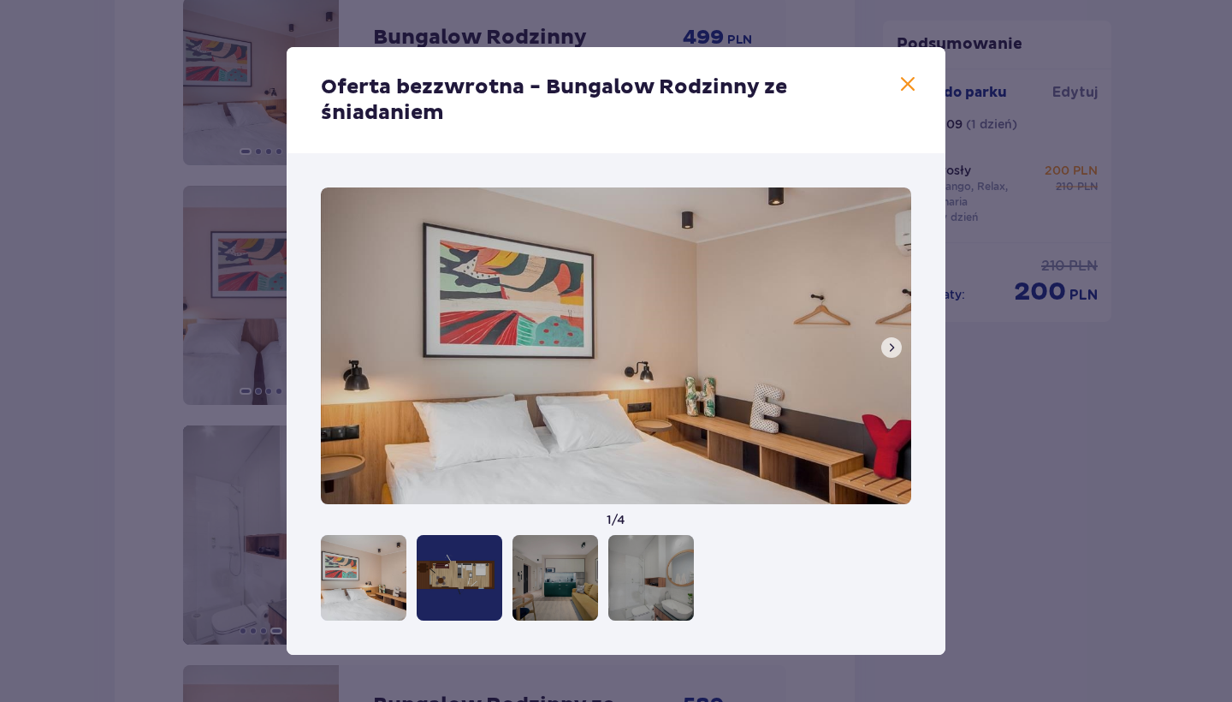
click at [631, 591] on div at bounding box center [651, 578] width 86 height 86
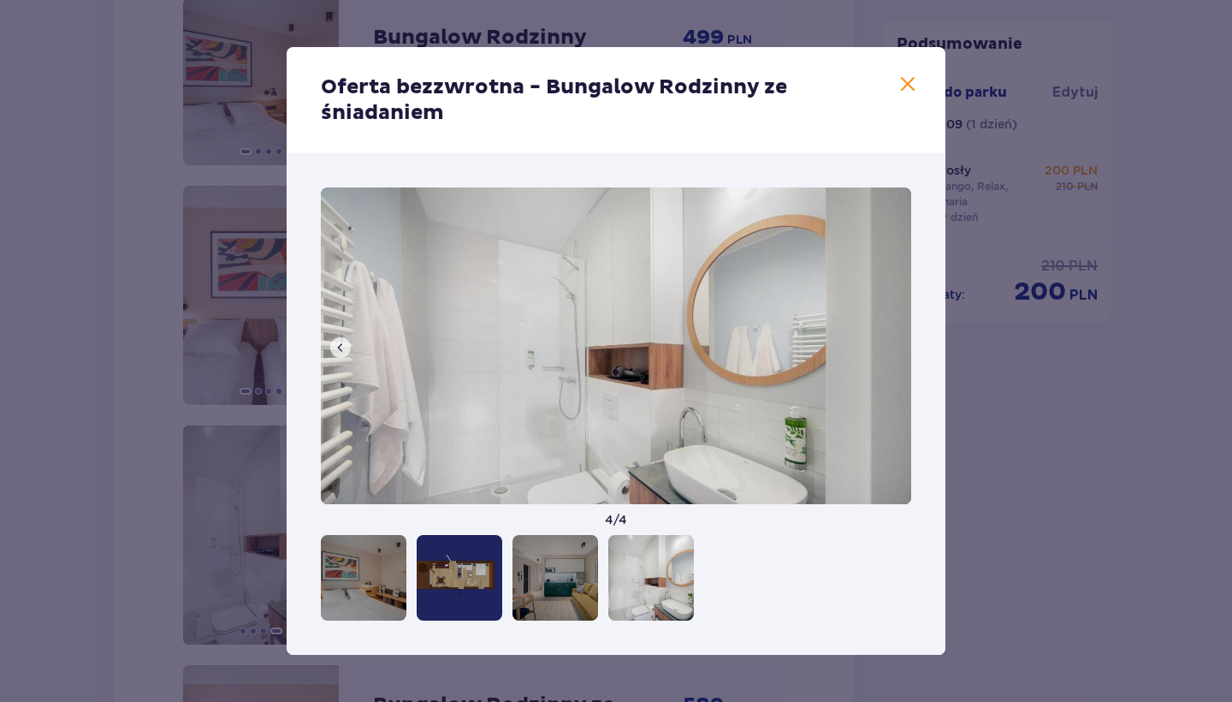
click at [912, 82] on span at bounding box center [907, 84] width 21 height 21
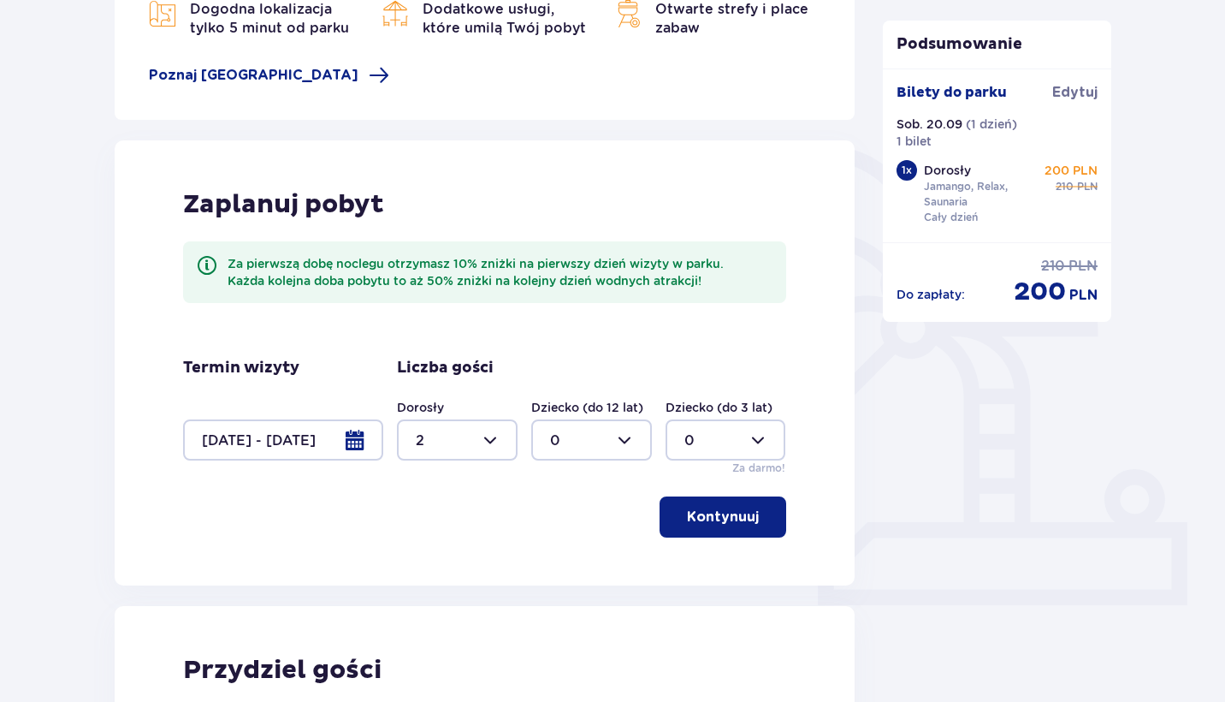
scroll to position [281, 0]
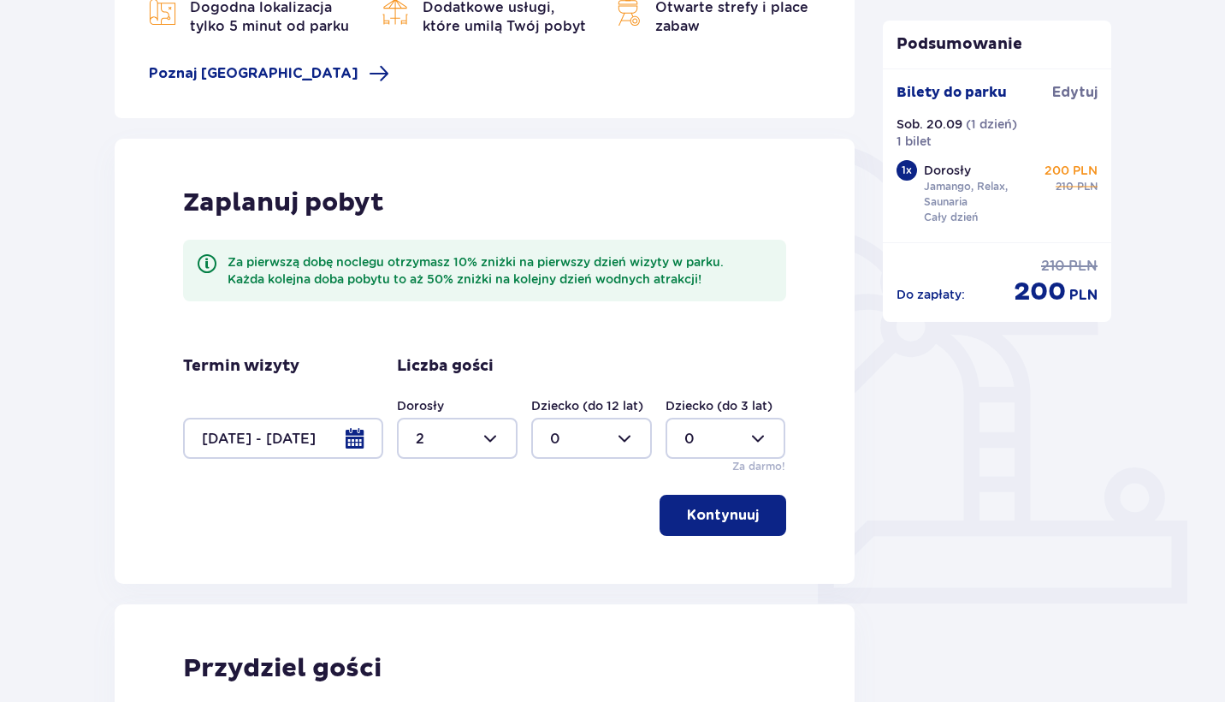
click at [354, 442] on div at bounding box center [283, 437] width 200 height 41
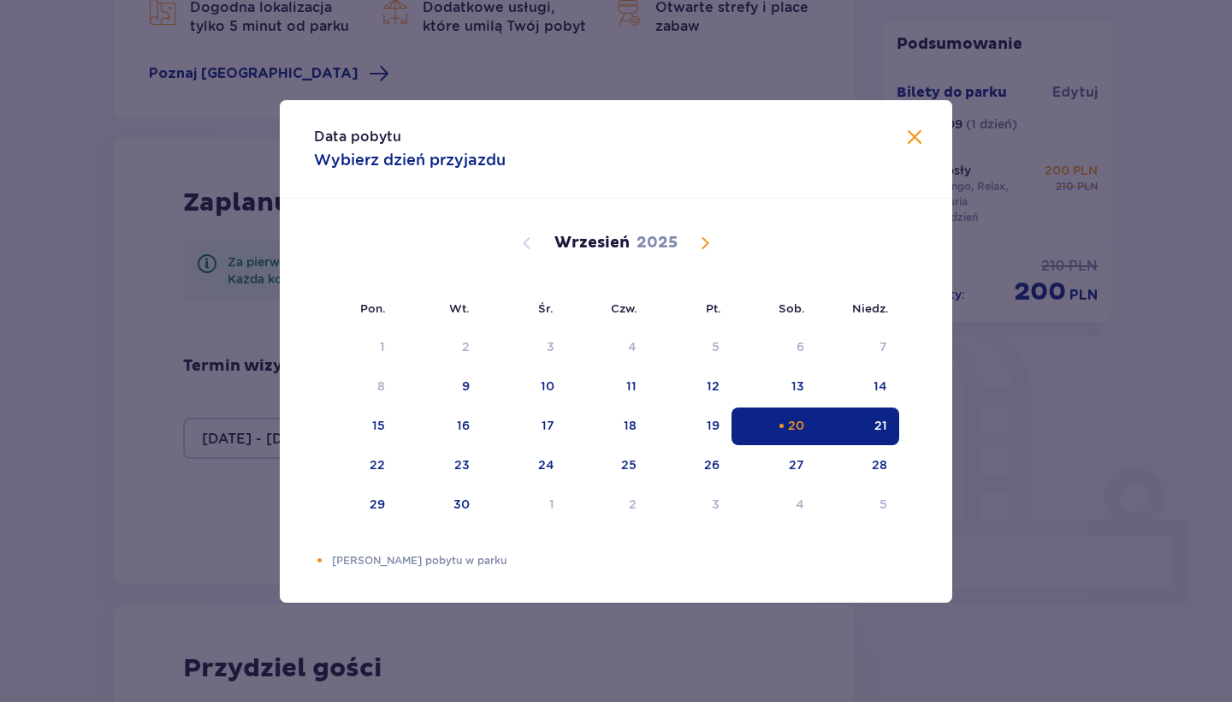
click at [905, 147] on span at bounding box center [914, 137] width 21 height 21
